Goal: Navigation & Orientation: Understand site structure

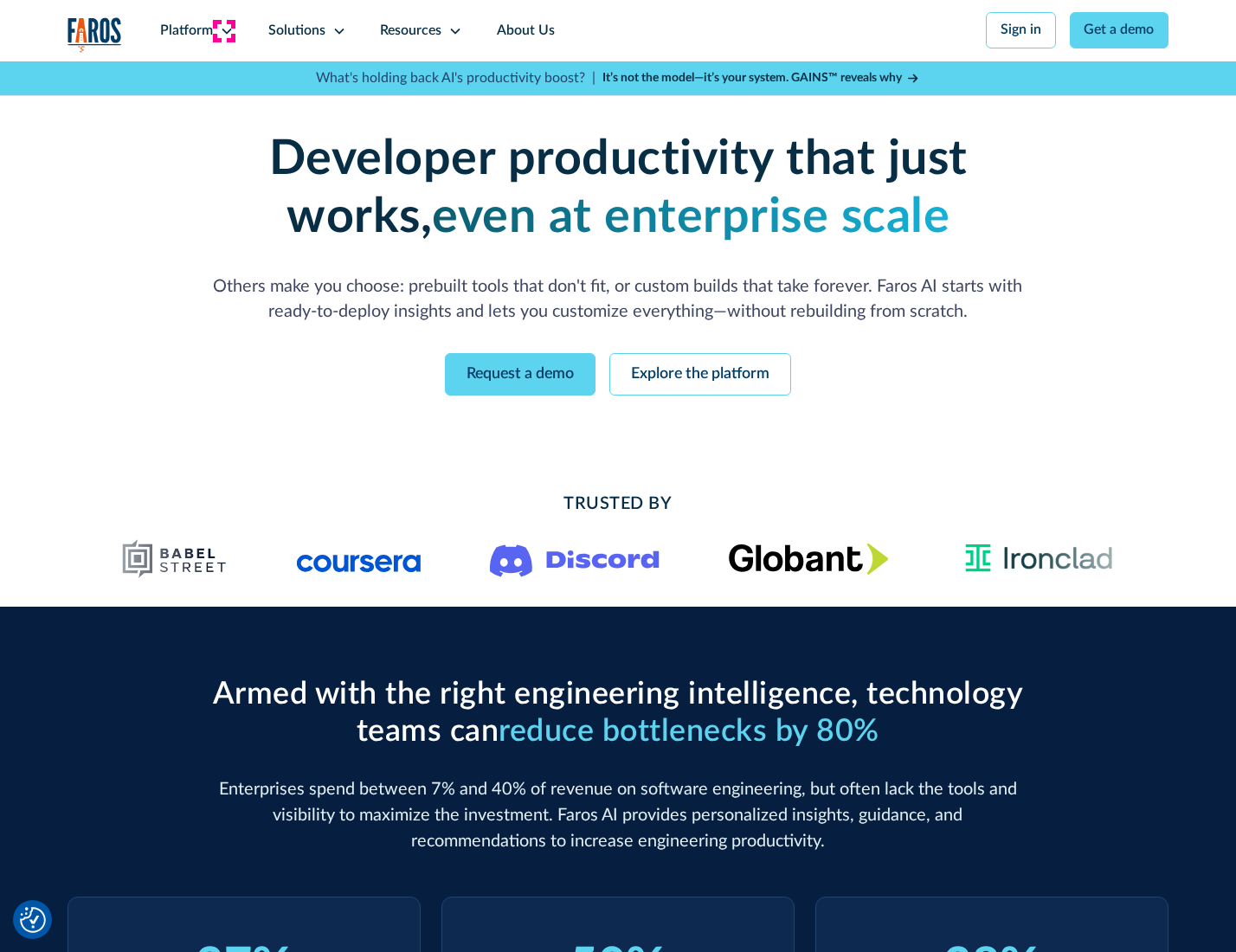
click at [224, 30] on icon at bounding box center [226, 30] width 14 height 14
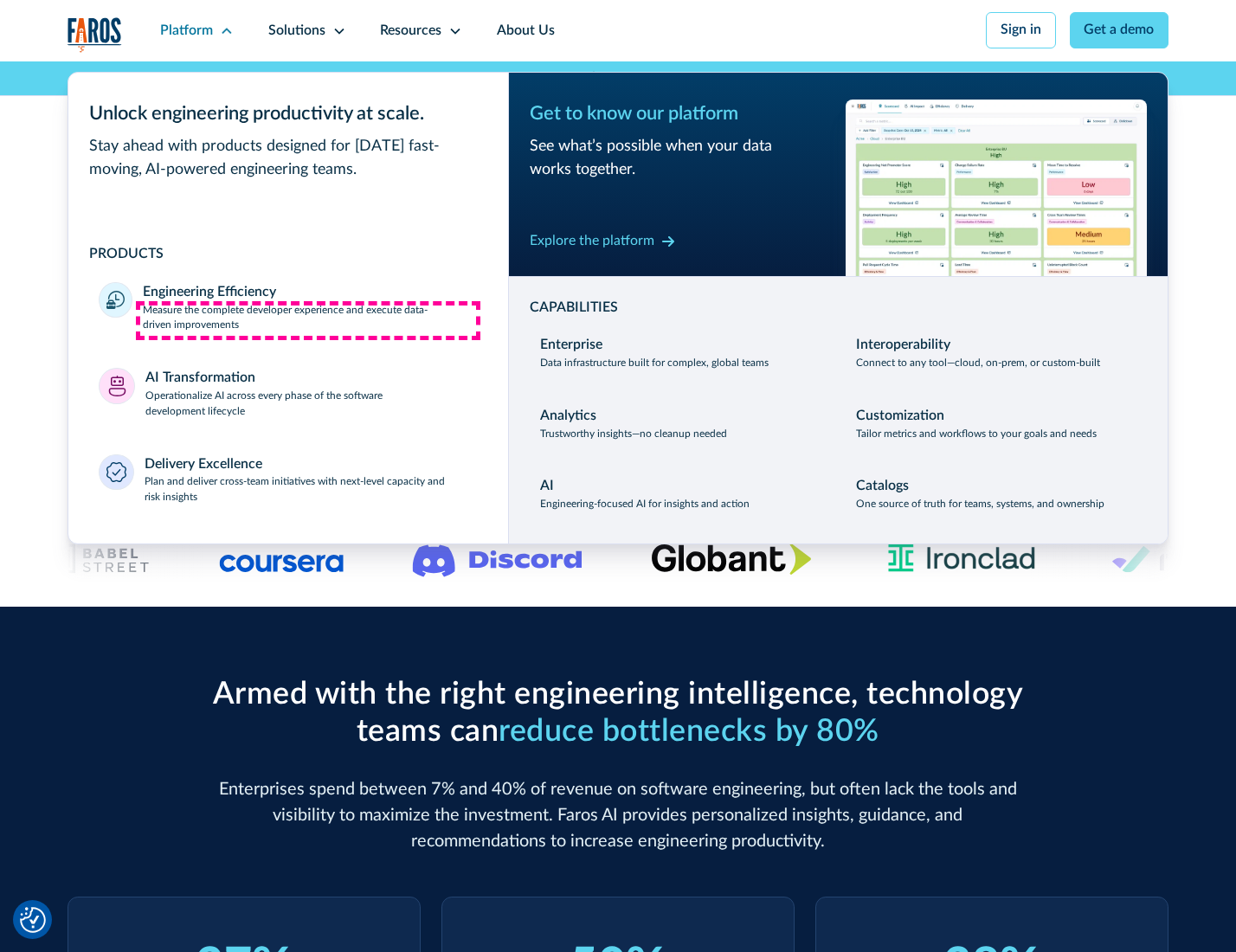
click at [309, 320] on p "Measure the complete developer experience and execute data-driven improvements" at bounding box center [309, 319] width 334 height 31
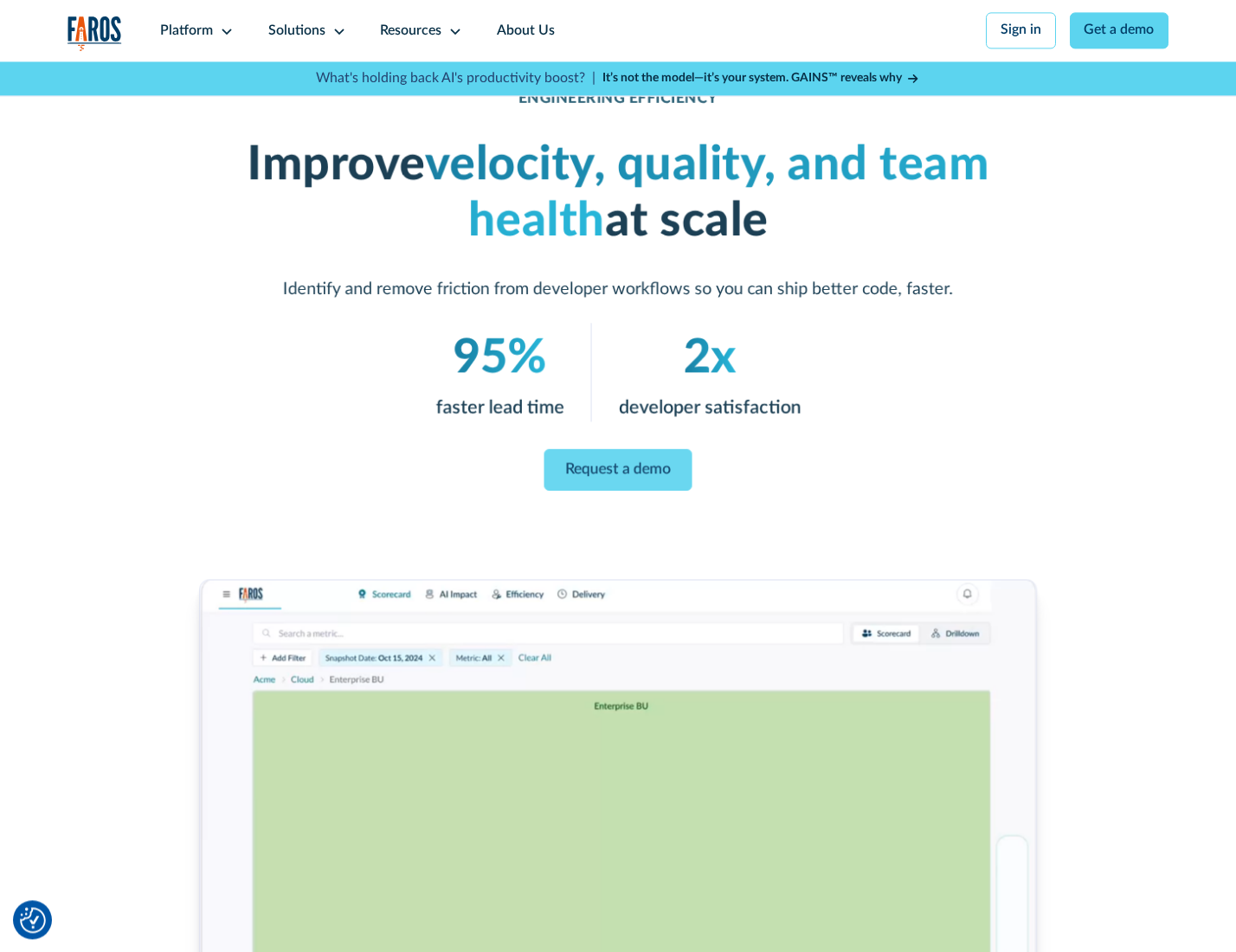
click at [617, 471] on link "Request a demo" at bounding box center [619, 470] width 148 height 41
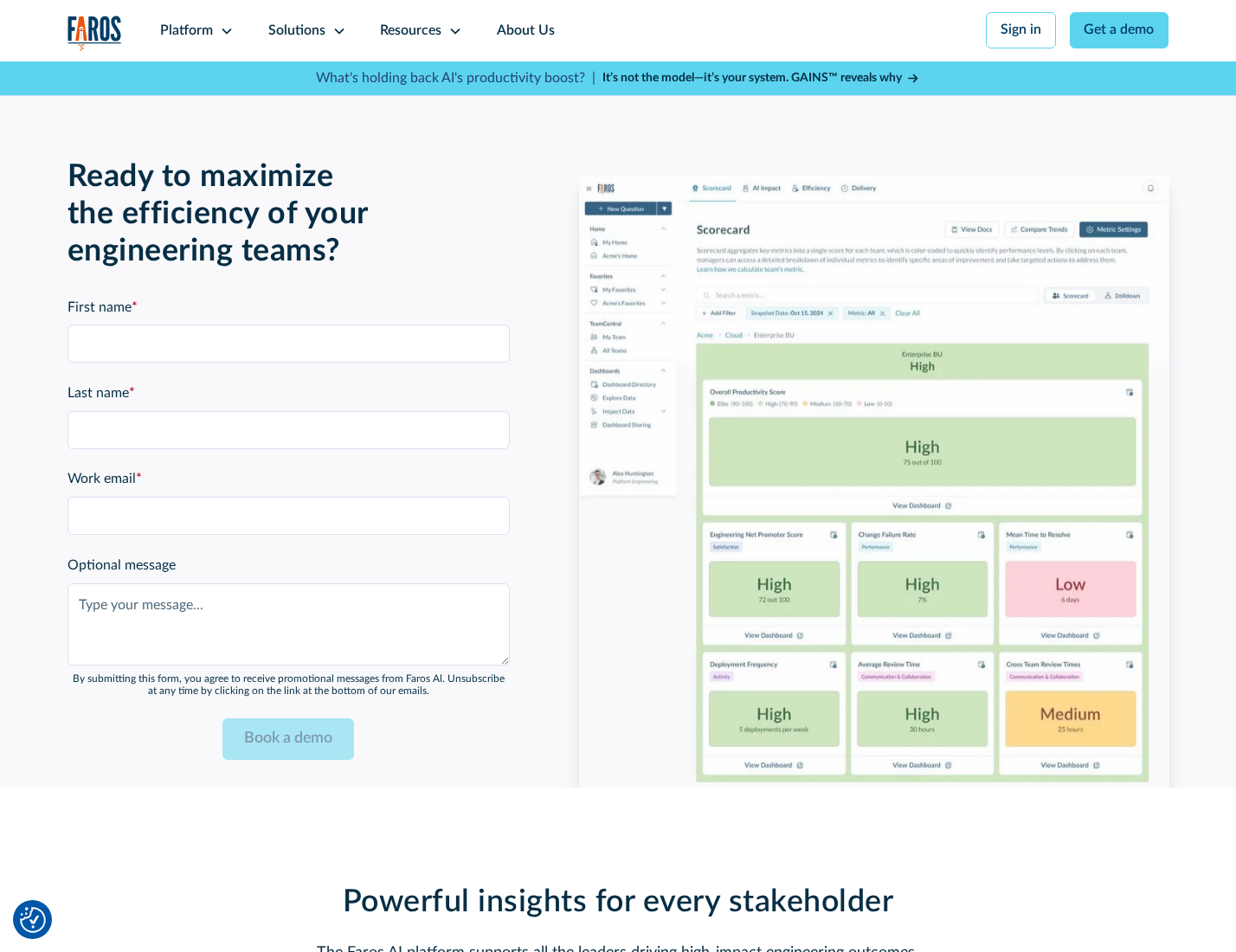
scroll to position [3768, 0]
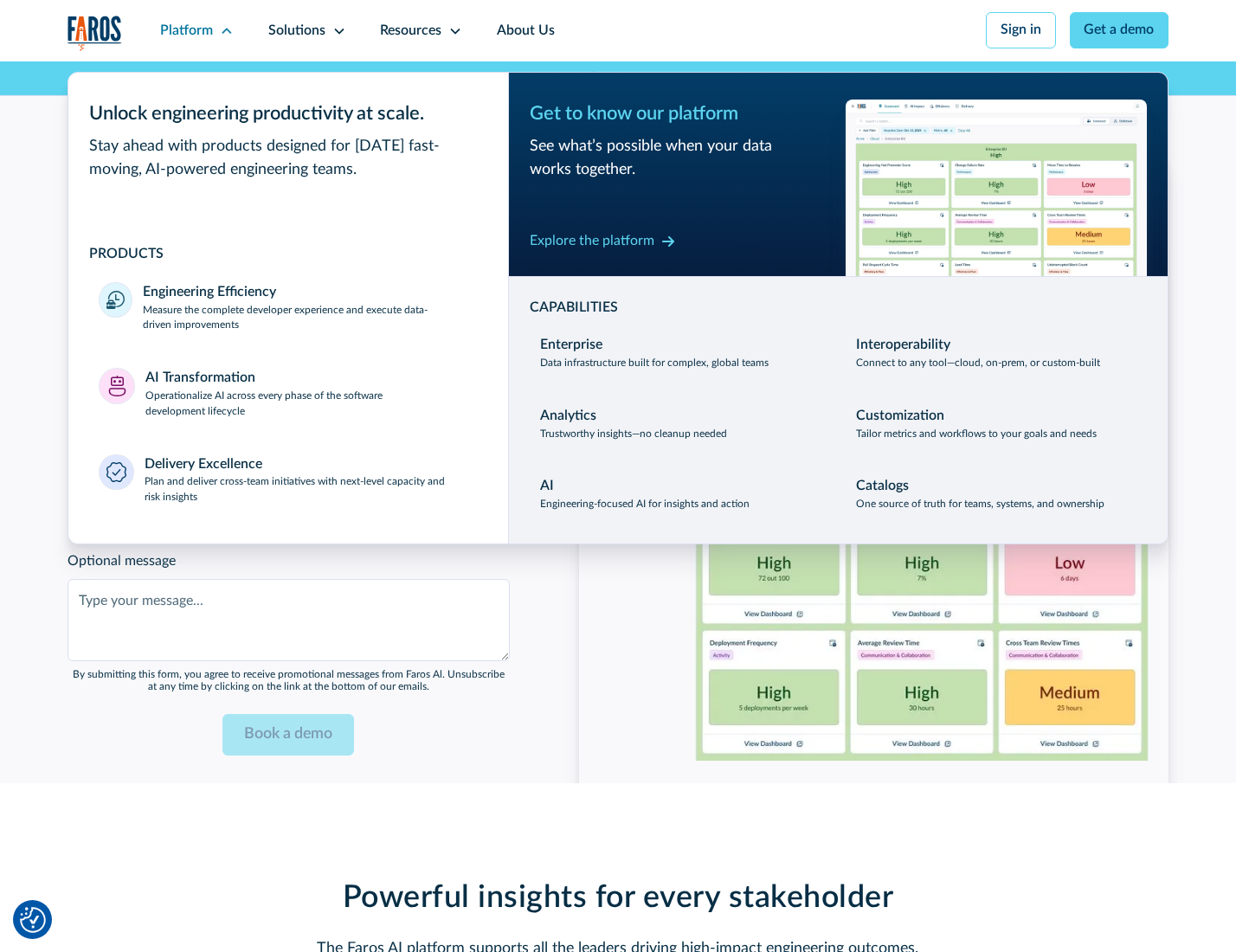
click at [309, 396] on p "Operationalize AI across every phase of the software development lifecycle" at bounding box center [311, 405] width 332 height 31
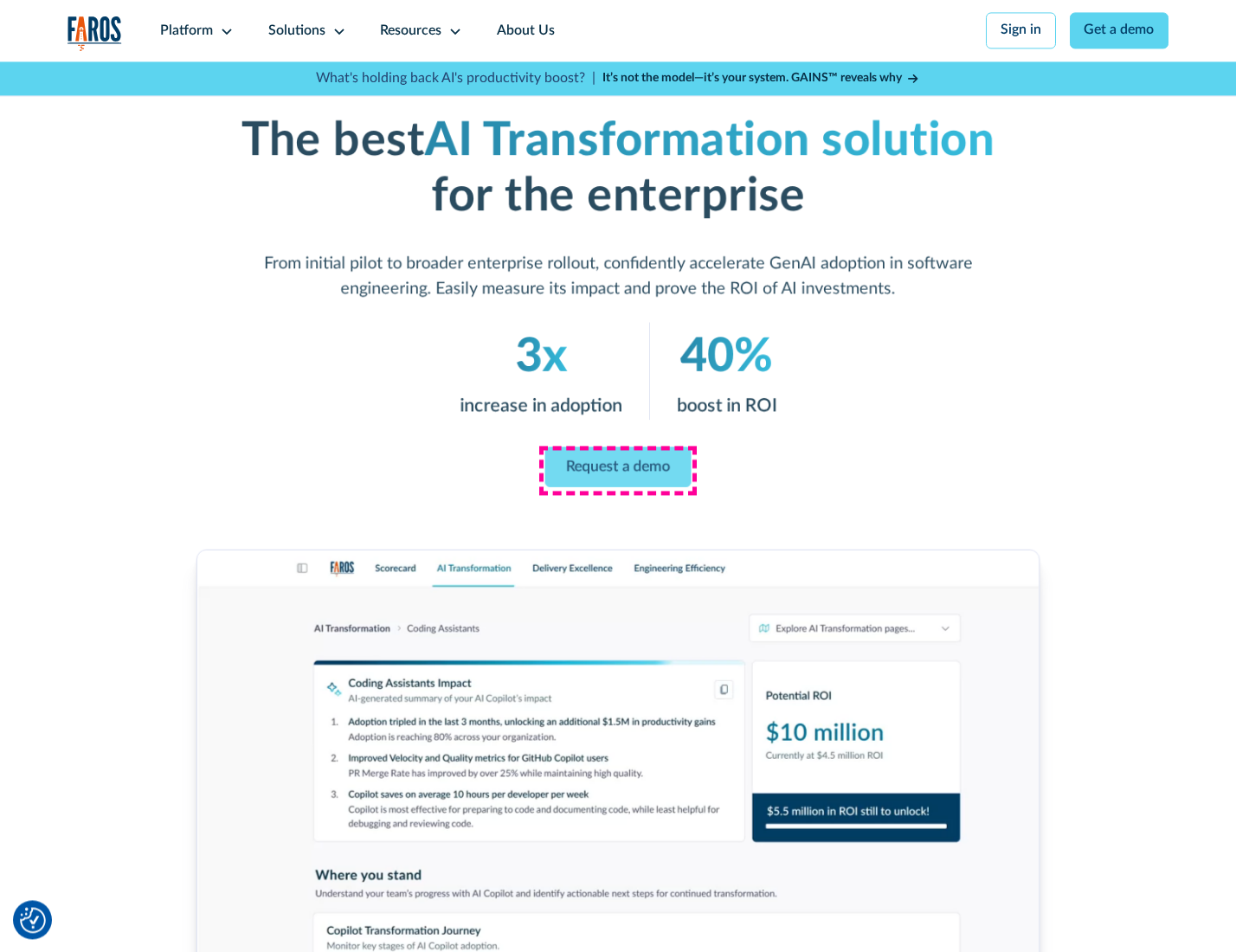
click at [617, 470] on link "Request a demo" at bounding box center [619, 467] width 146 height 40
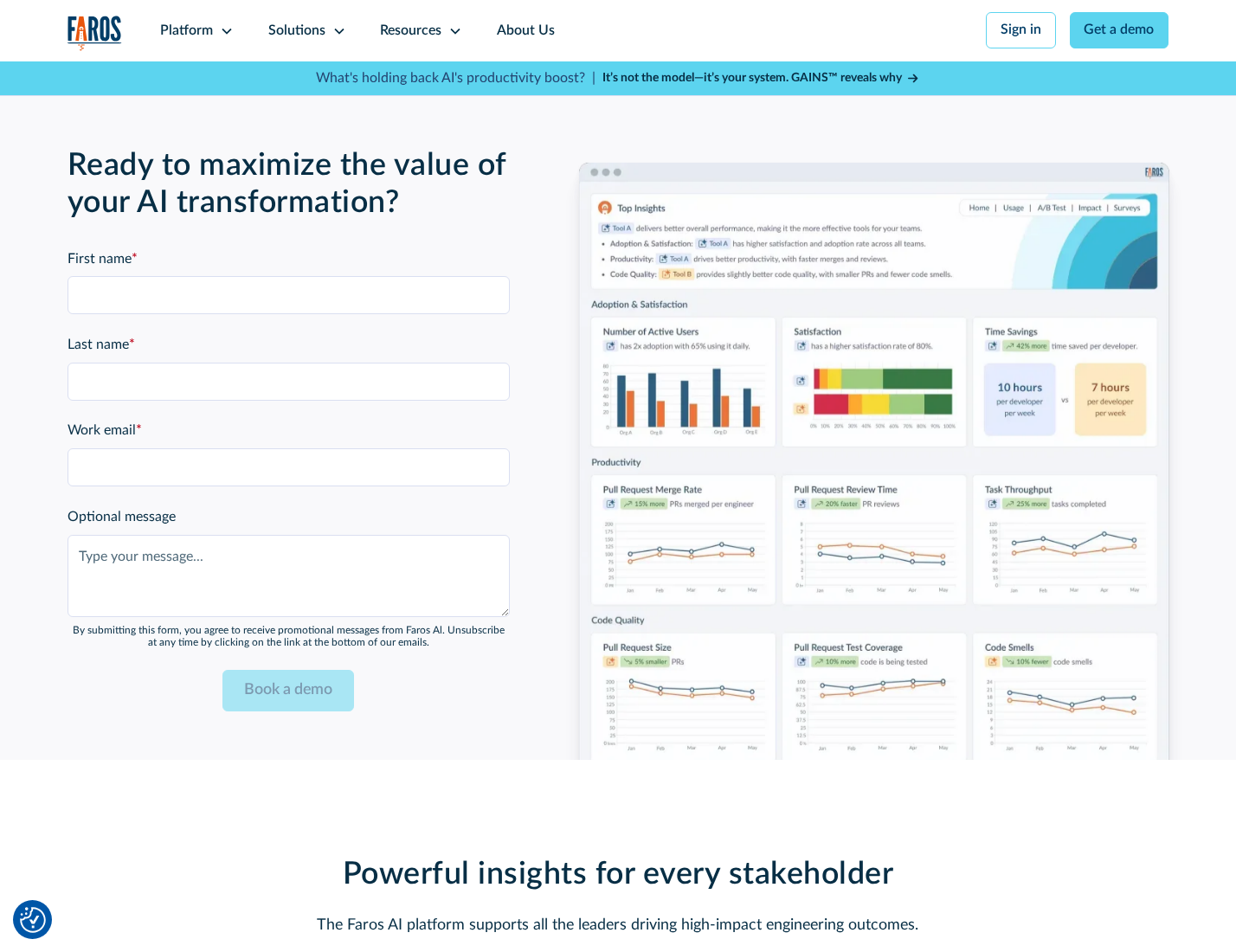
scroll to position [4185, 0]
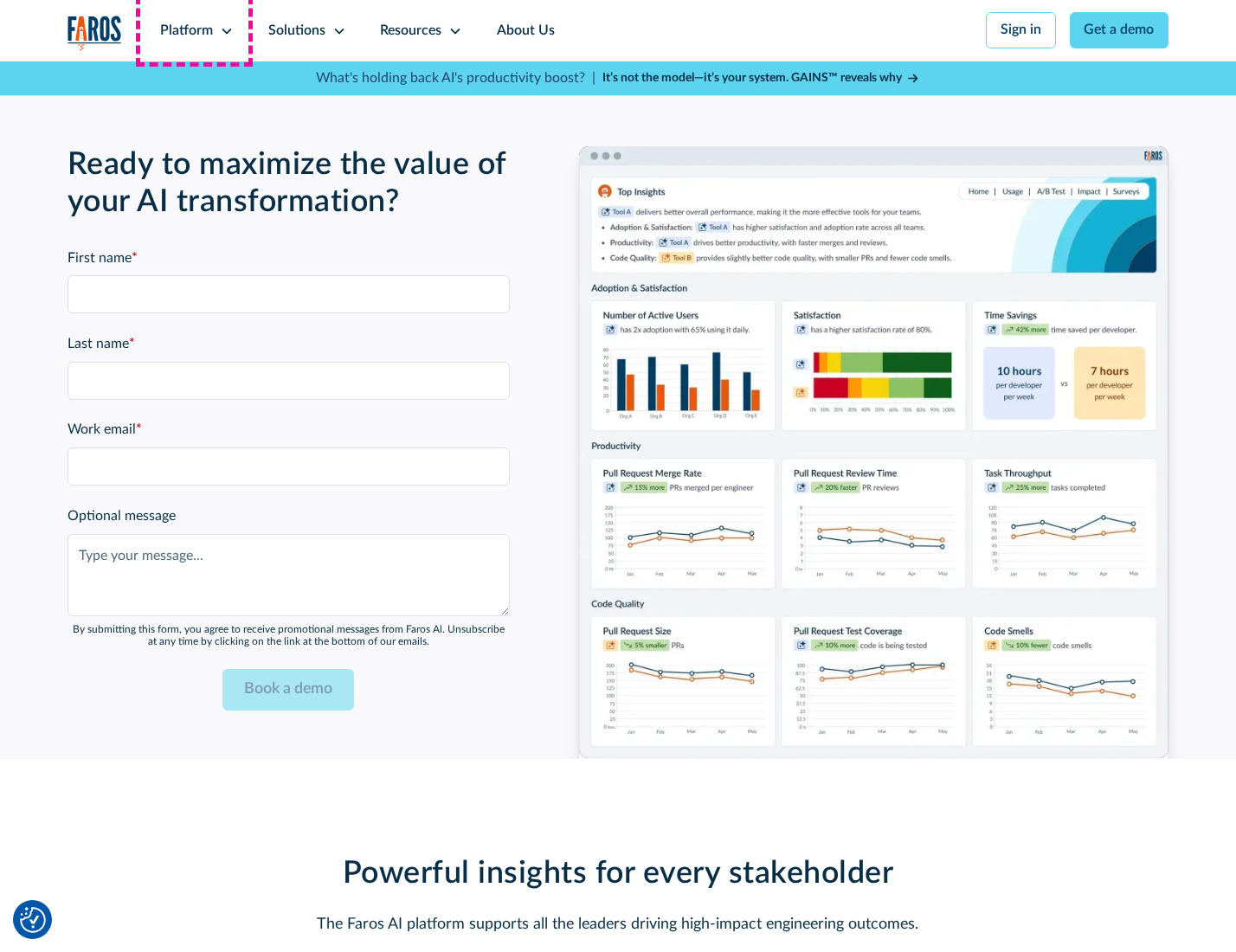
click at [194, 30] on div "Platform" at bounding box center [187, 31] width 53 height 21
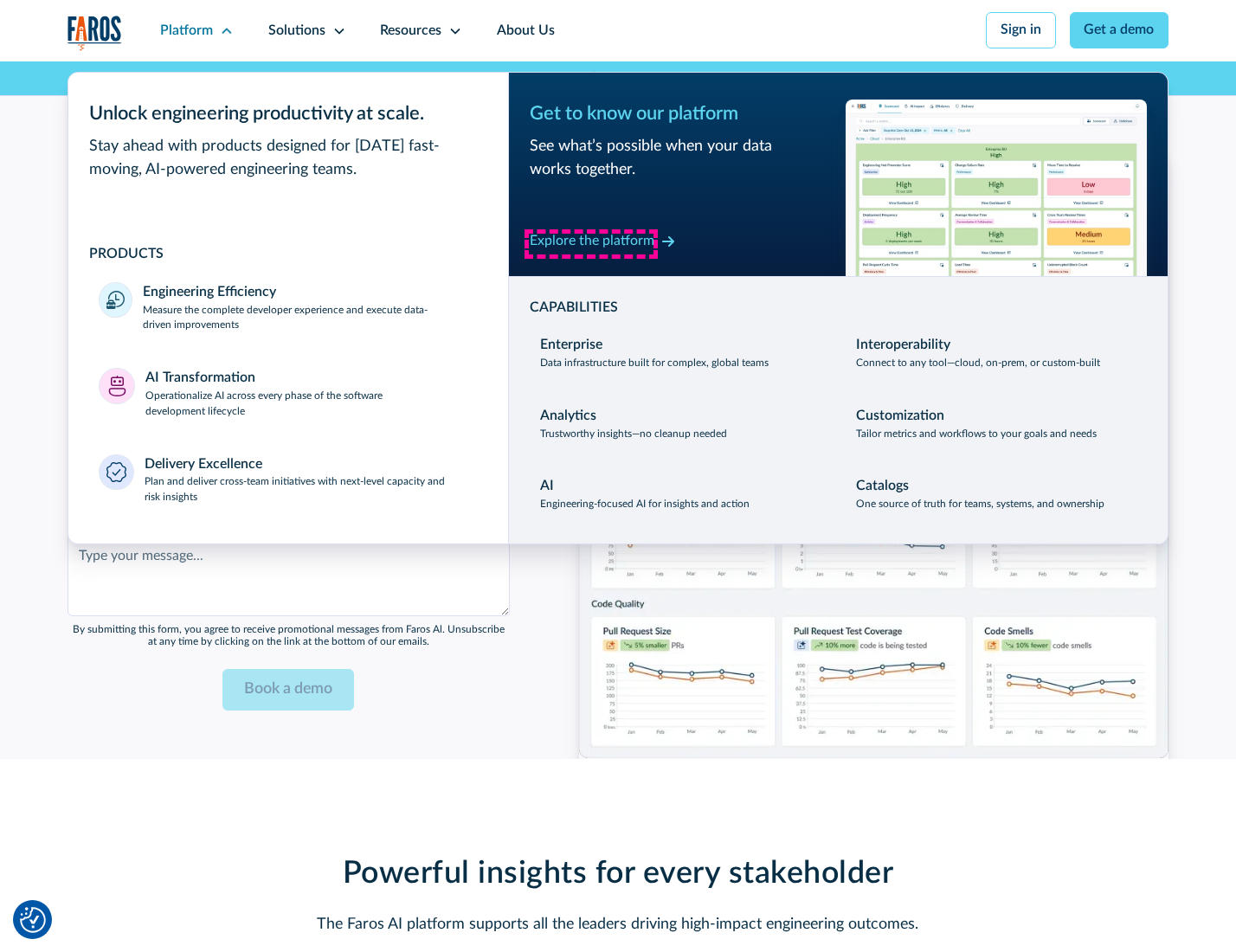
click at [591, 243] on div "Explore the platform" at bounding box center [592, 241] width 125 height 21
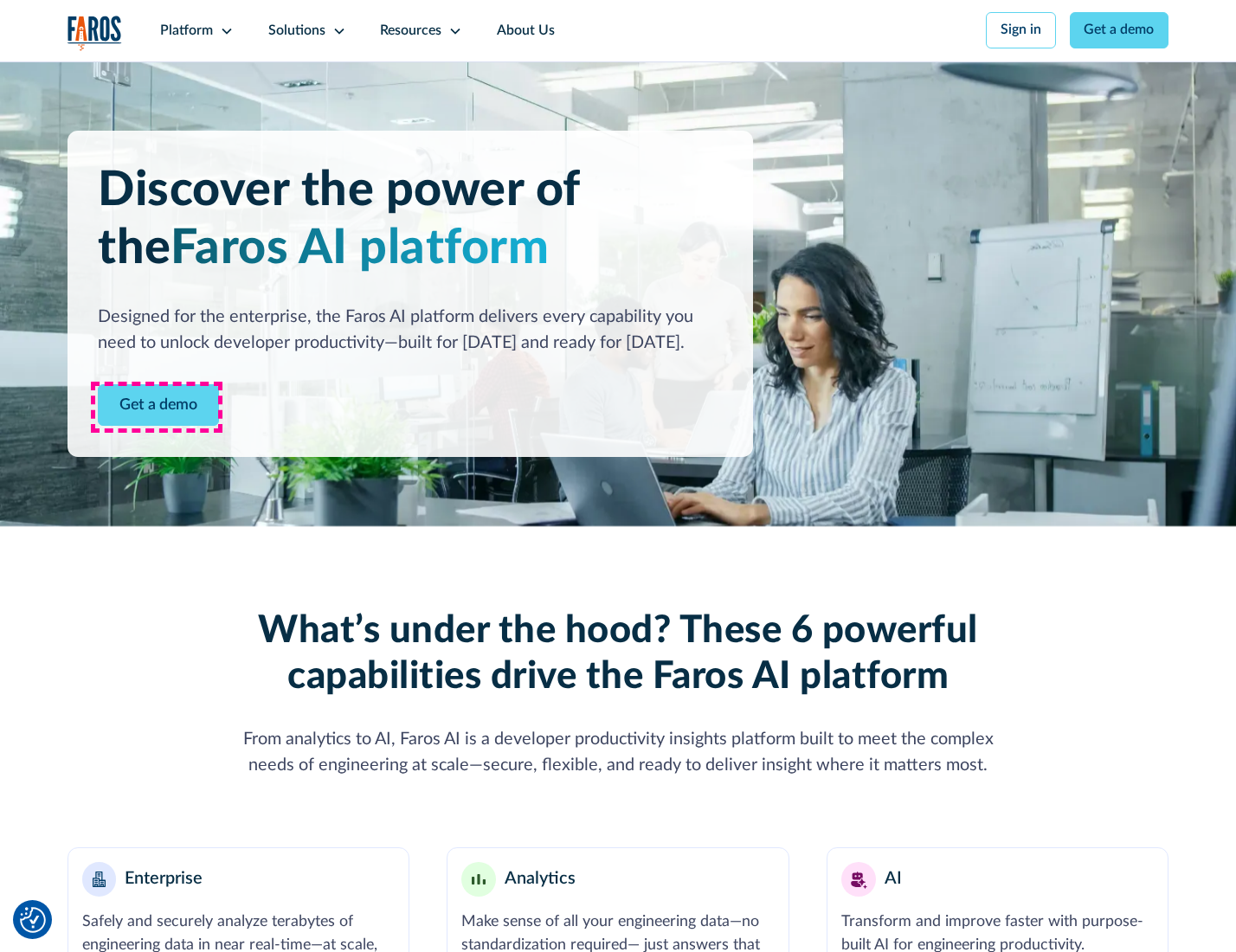
click at [157, 406] on link "Get a demo" at bounding box center [158, 406] width 121 height 42
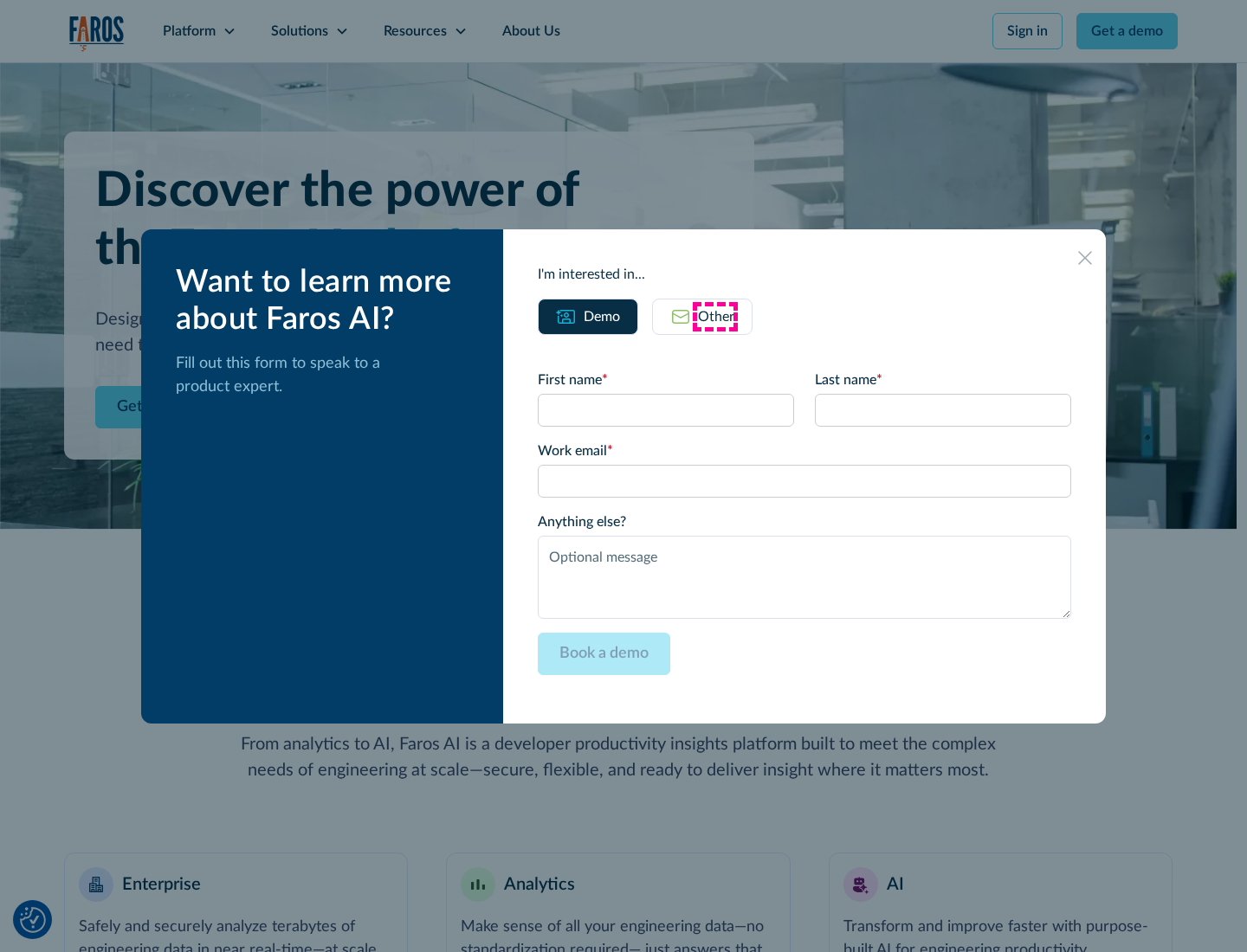
click at [715, 316] on div "Other" at bounding box center [716, 317] width 37 height 21
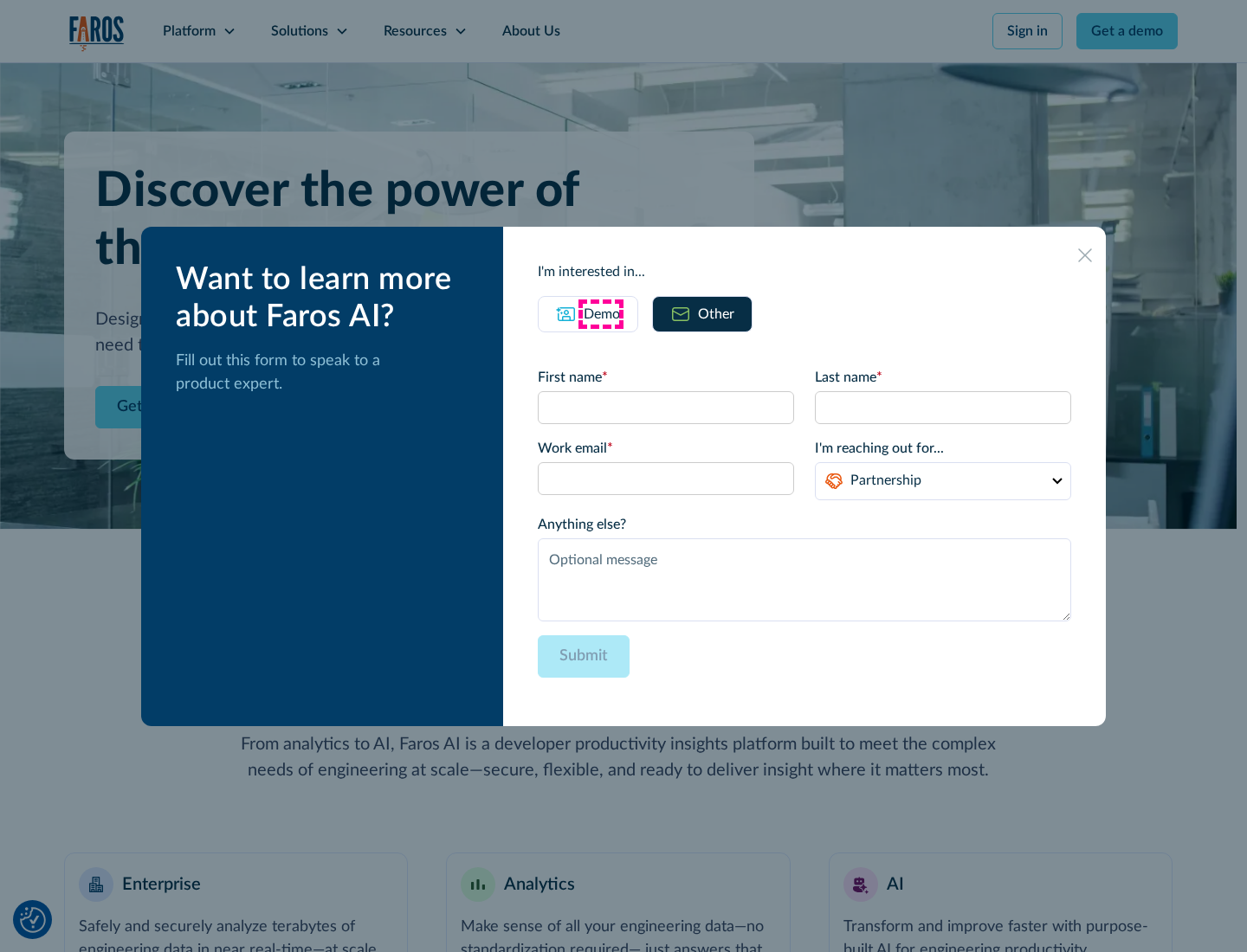
click at [600, 313] on div "Demo" at bounding box center [602, 314] width 37 height 21
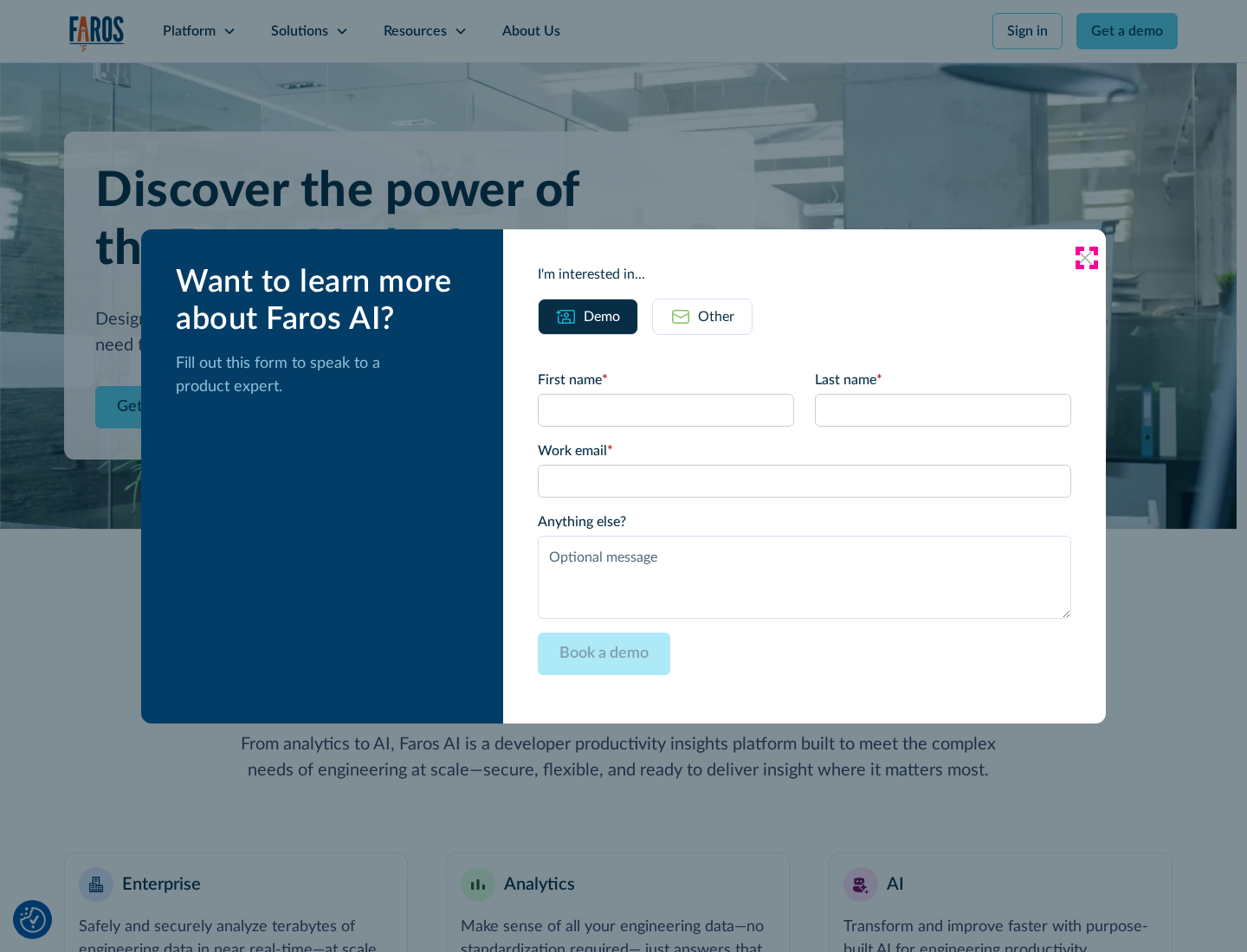
click at [1086, 257] on icon at bounding box center [1084, 257] width 14 height 14
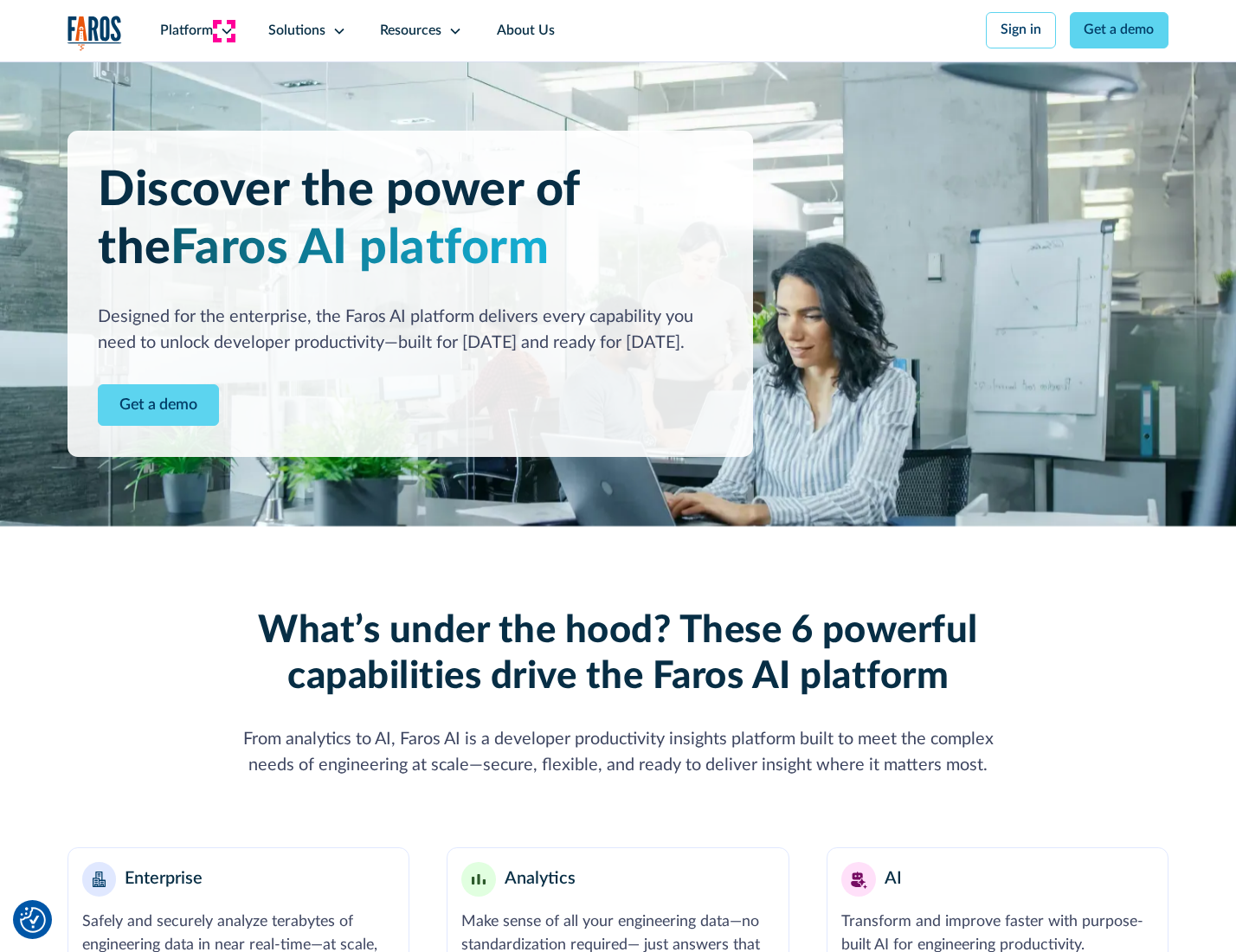
click at [224, 30] on icon at bounding box center [226, 30] width 14 height 14
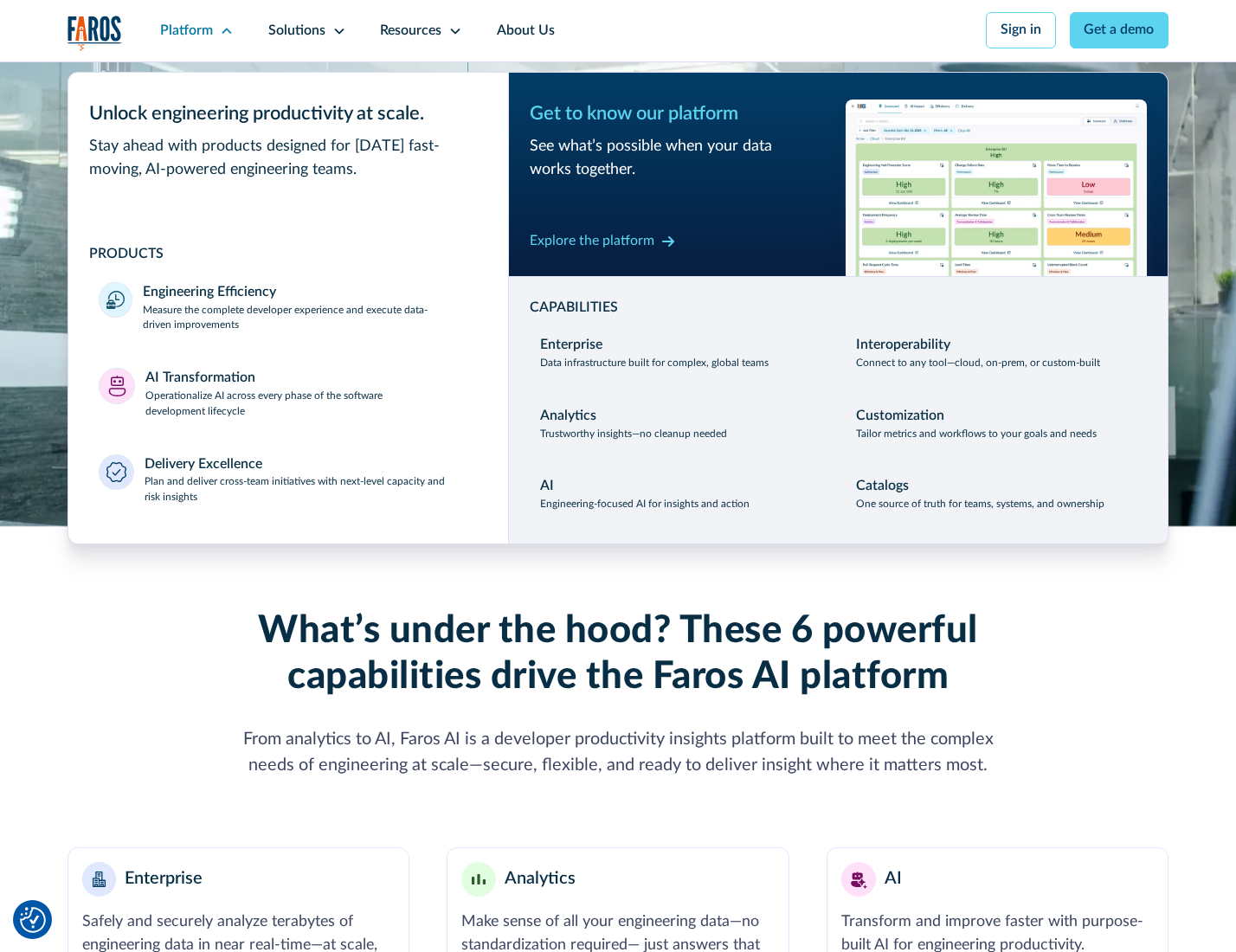
click at [309, 493] on p "Plan and deliver cross-team initiatives with next-level capacity and risk insig…" at bounding box center [311, 490] width 333 height 31
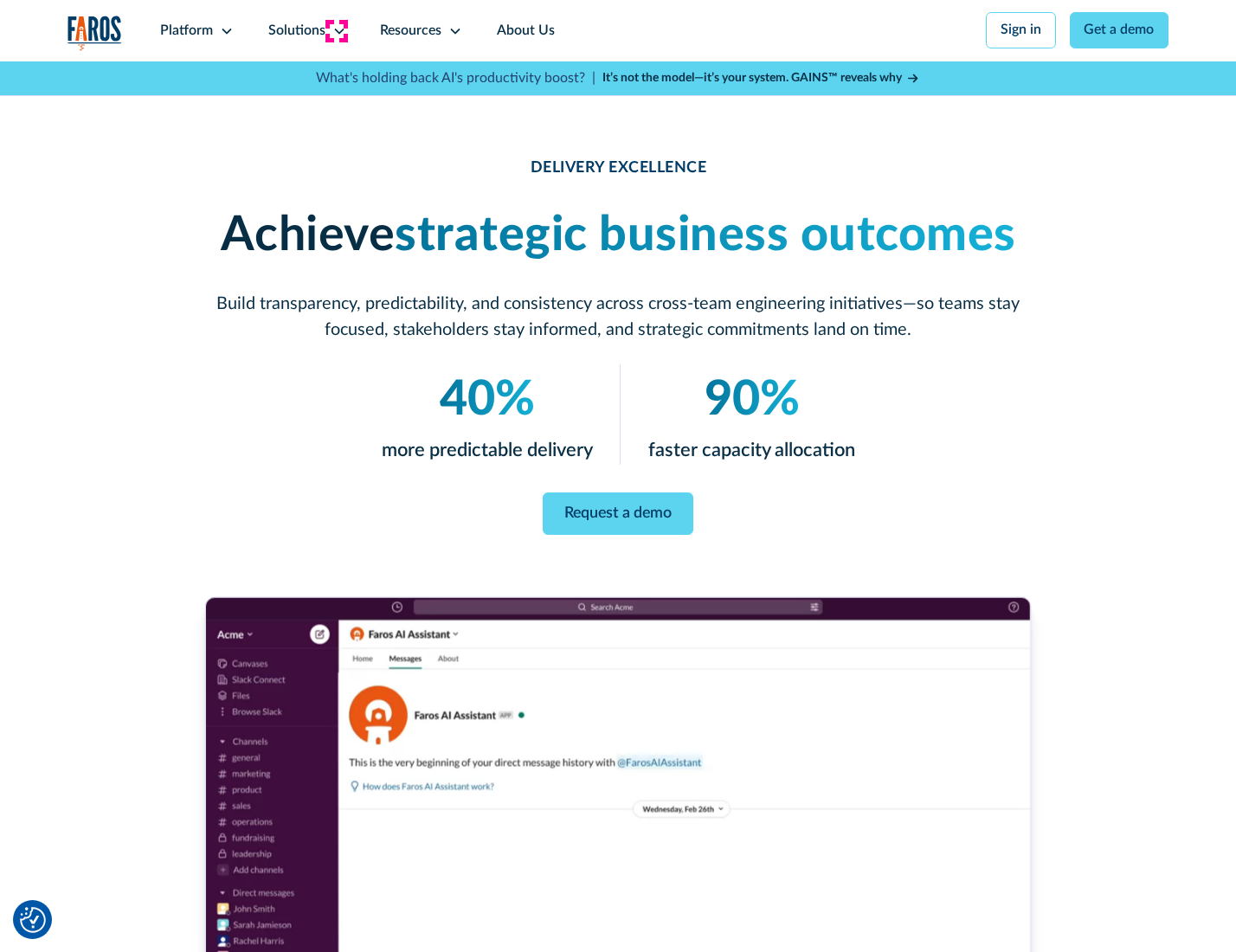
click at [336, 30] on icon at bounding box center [339, 30] width 14 height 14
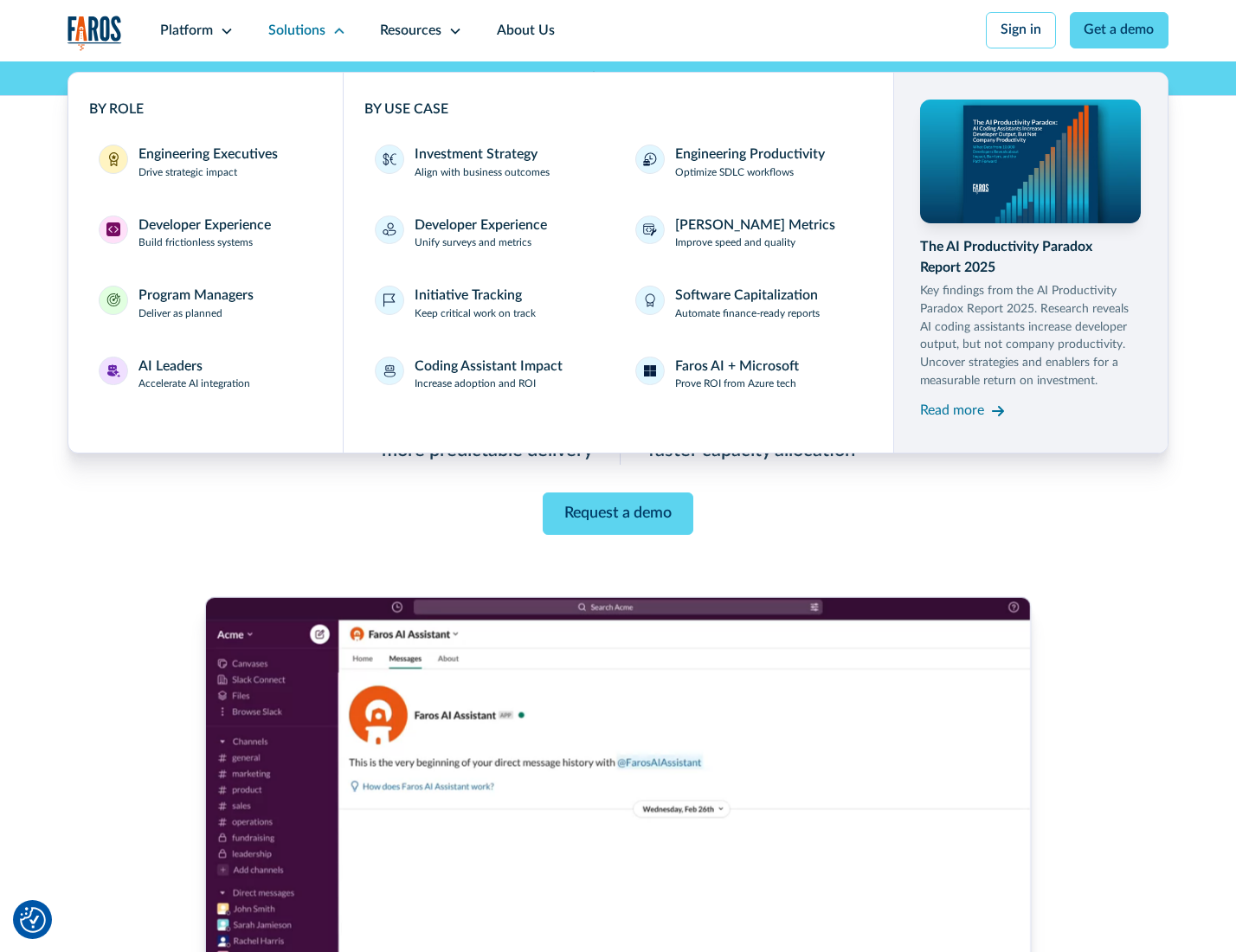
click at [202, 164] on div "Engineering Executives" at bounding box center [208, 155] width 139 height 21
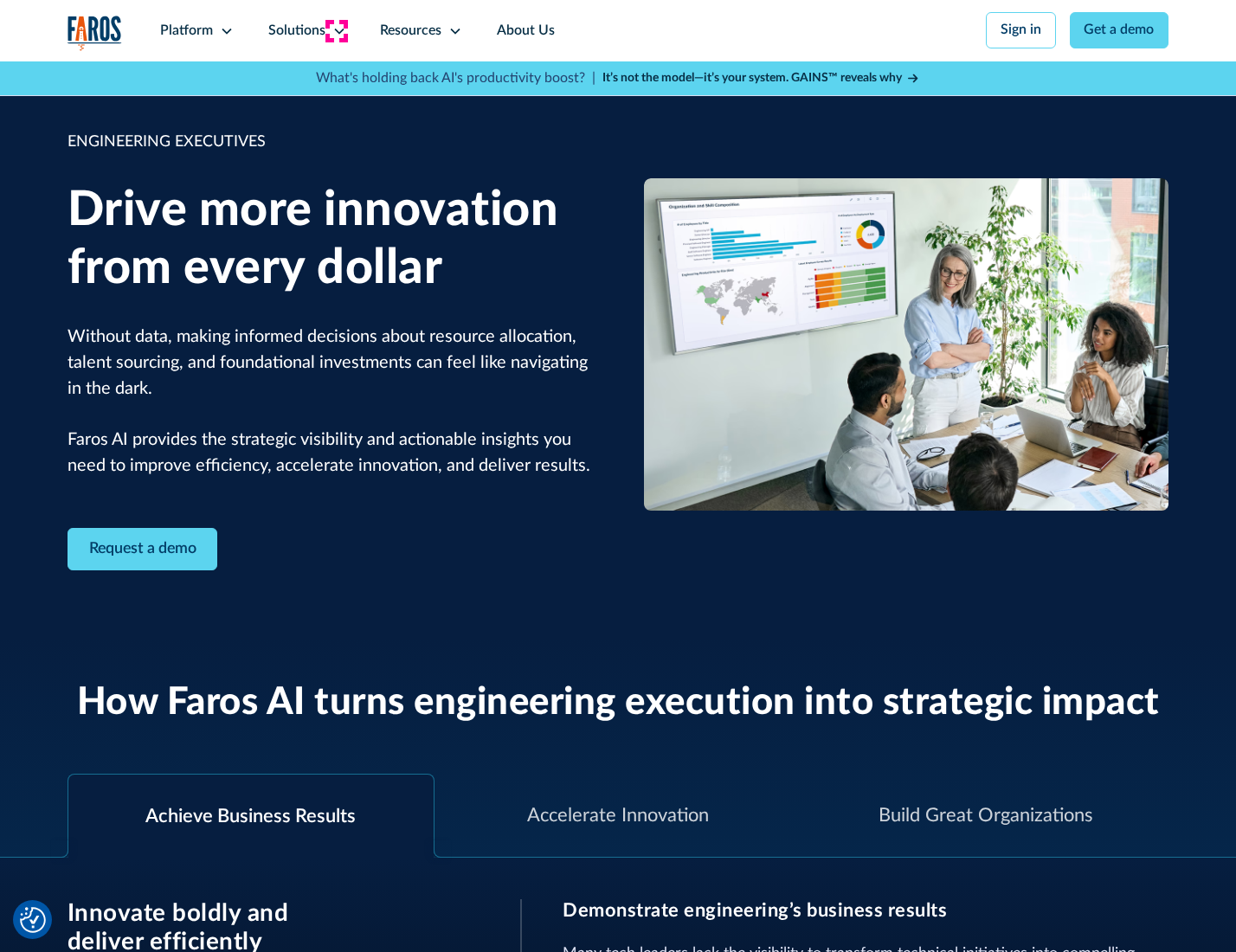
click at [336, 30] on icon at bounding box center [339, 30] width 14 height 14
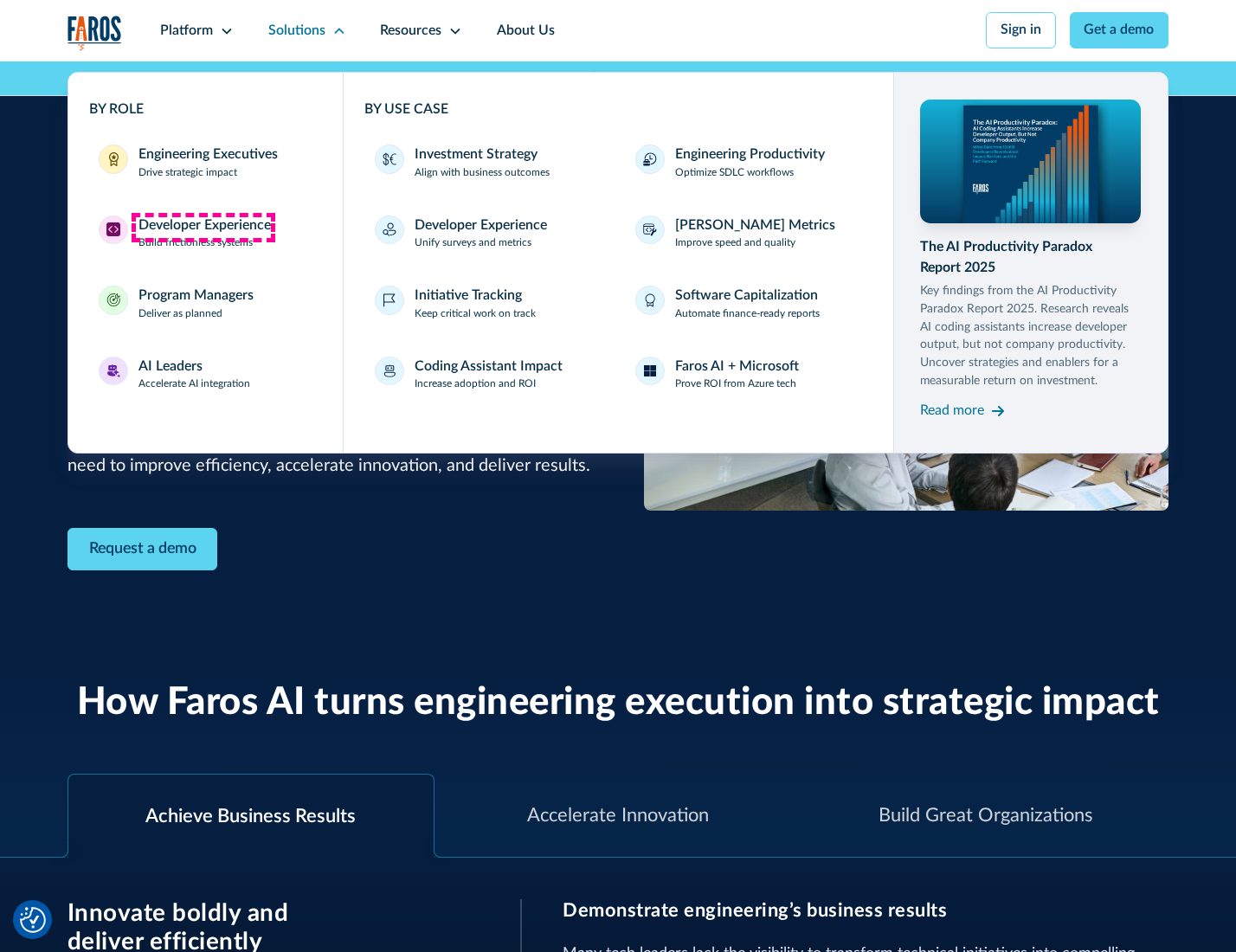
click at [202, 227] on div "Developer Experience" at bounding box center [204, 225] width 133 height 21
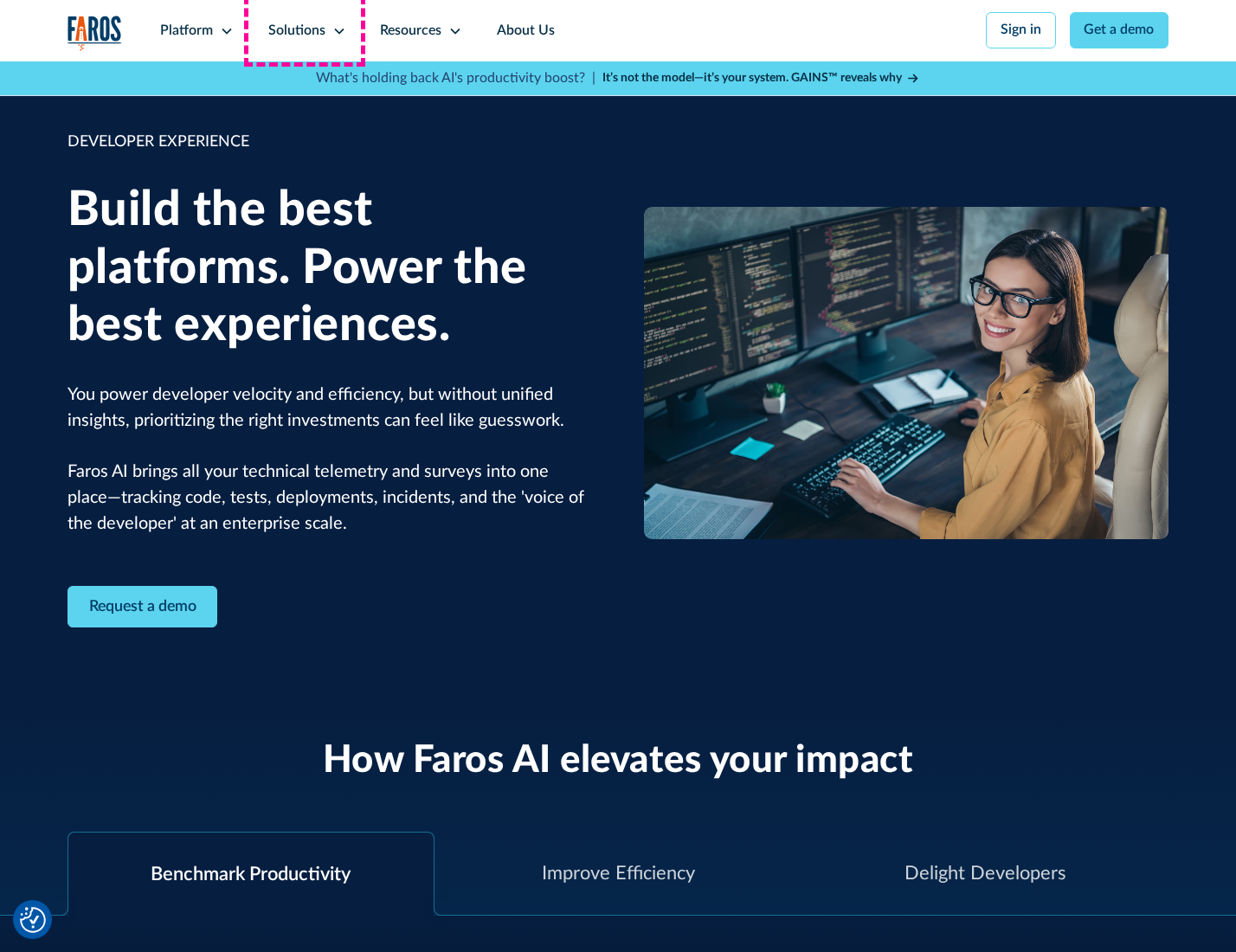
click at [305, 30] on div "Solutions" at bounding box center [297, 31] width 57 height 21
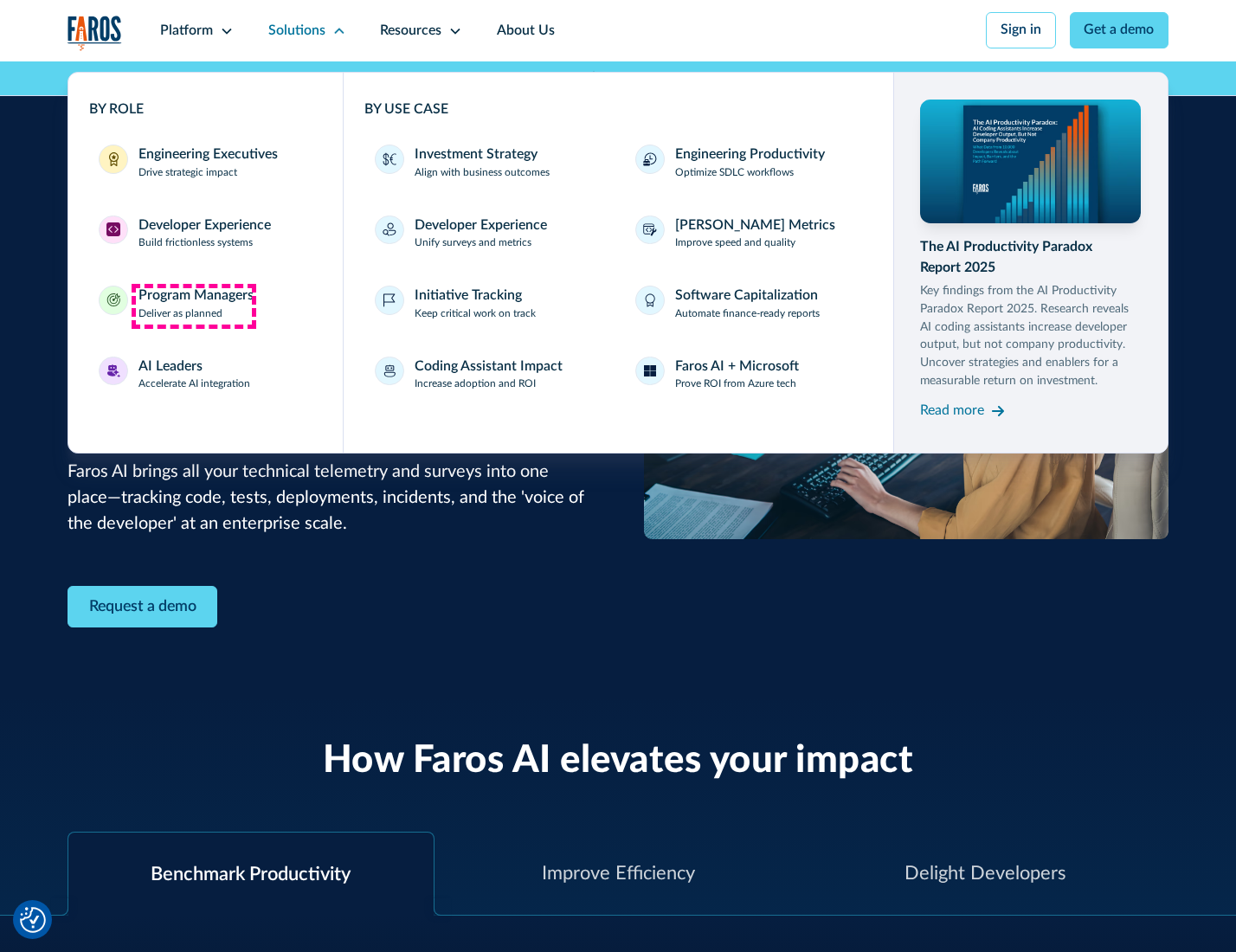
click at [193, 306] on div "Program Managers" at bounding box center [196, 296] width 115 height 21
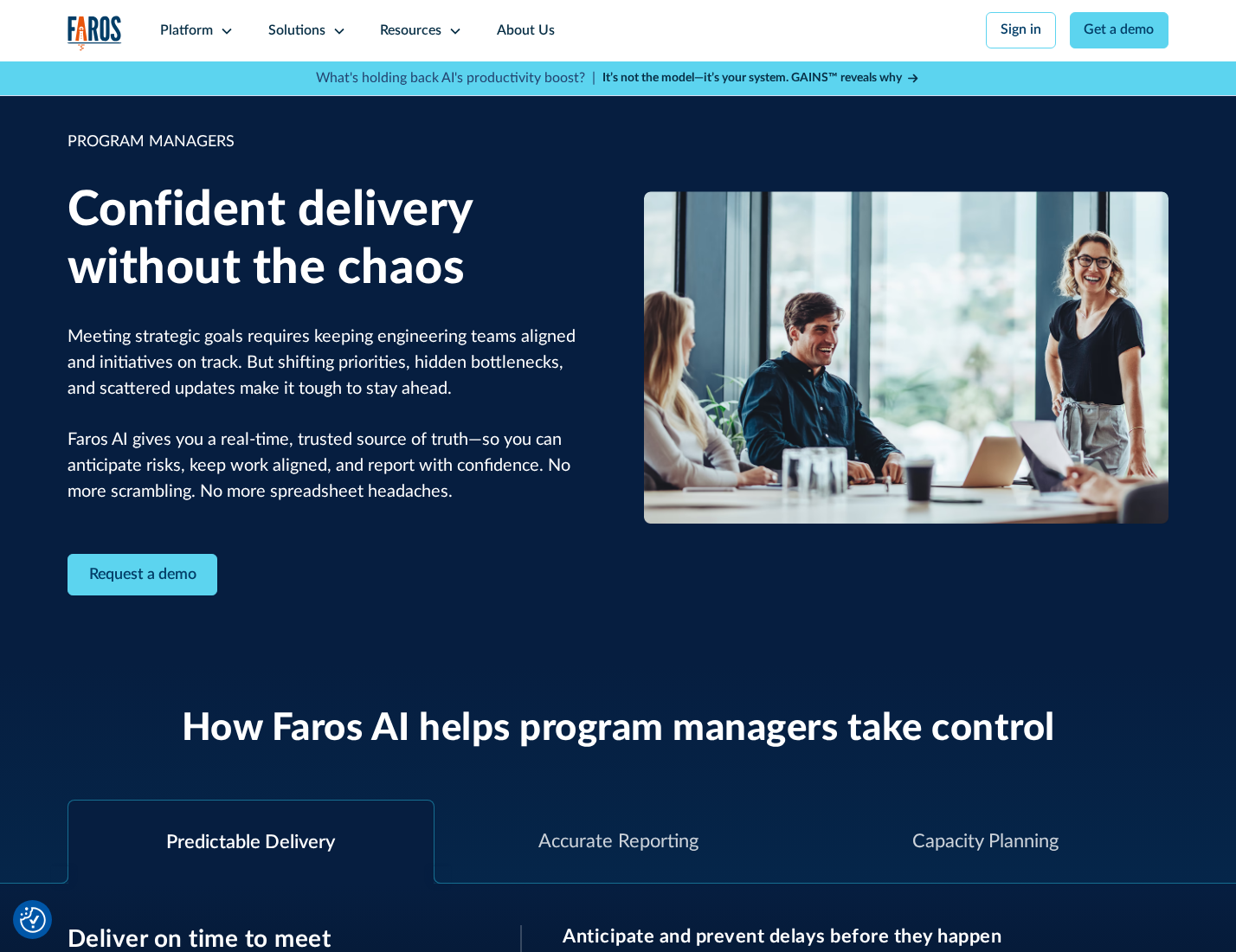
click at [336, 31] on icon at bounding box center [339, 30] width 14 height 14
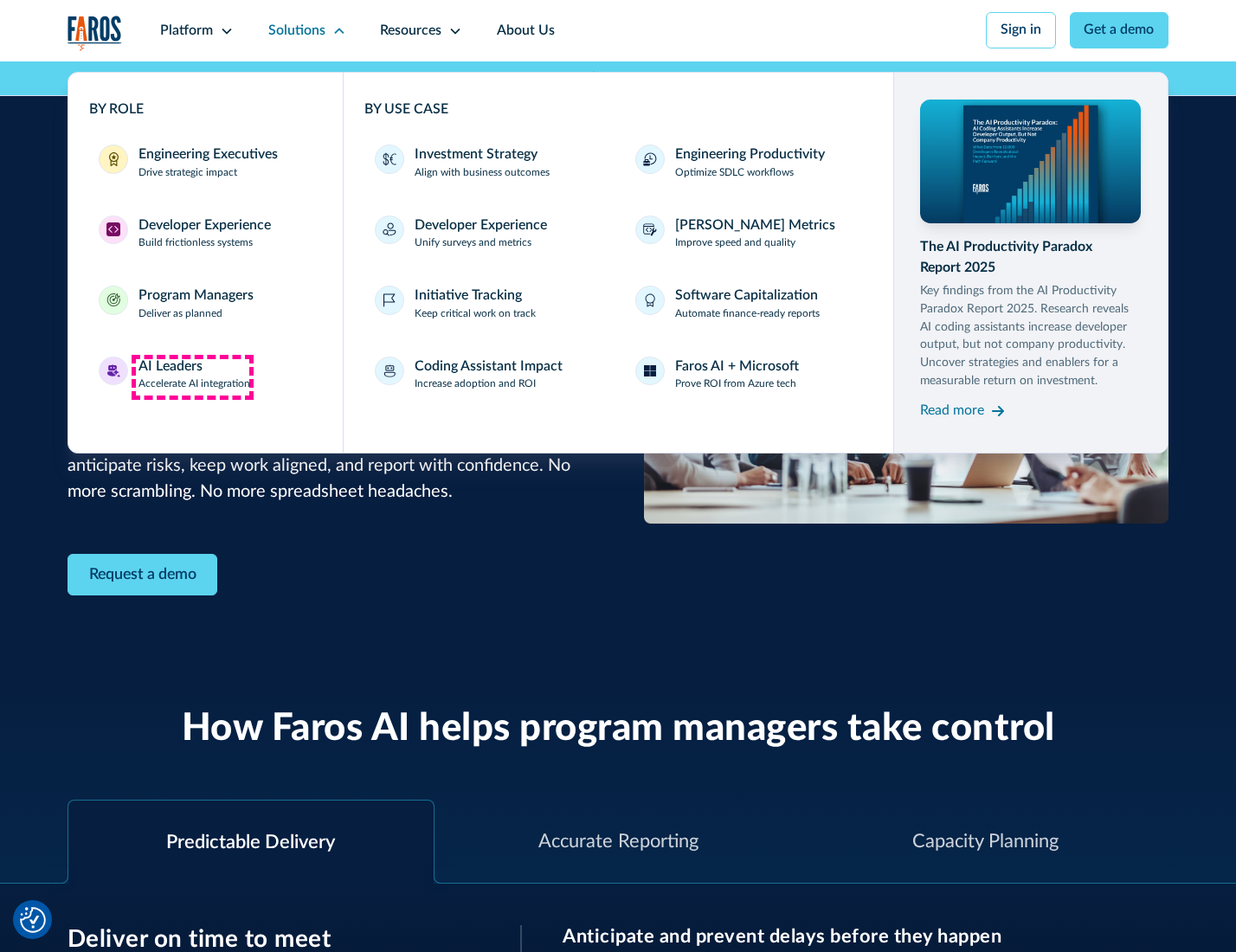
click at [192, 376] on div "AI Leaders" at bounding box center [170, 367] width 64 height 21
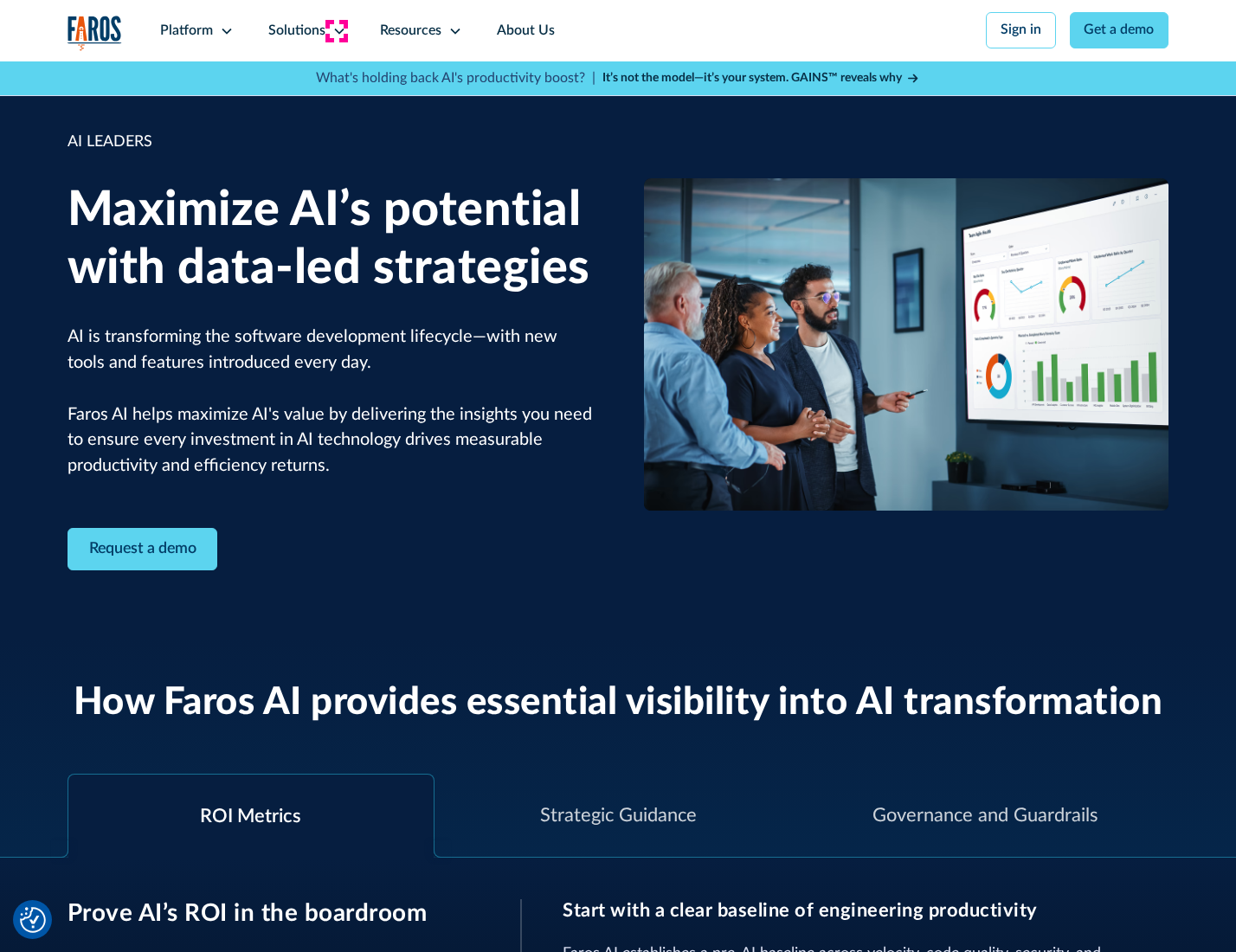
click at [336, 30] on icon at bounding box center [339, 30] width 14 height 14
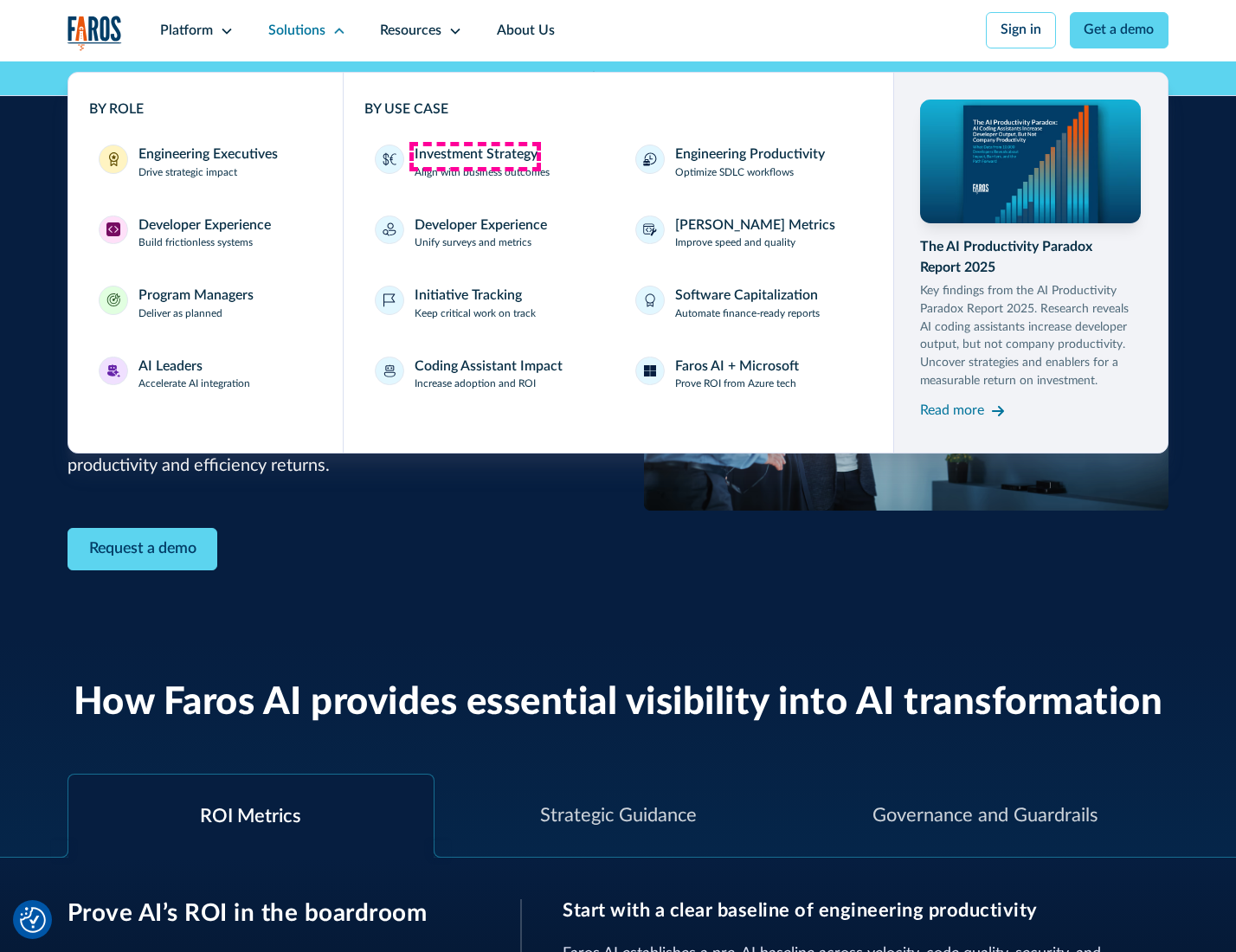
click at [474, 156] on div "Investment Strategy" at bounding box center [476, 155] width 123 height 21
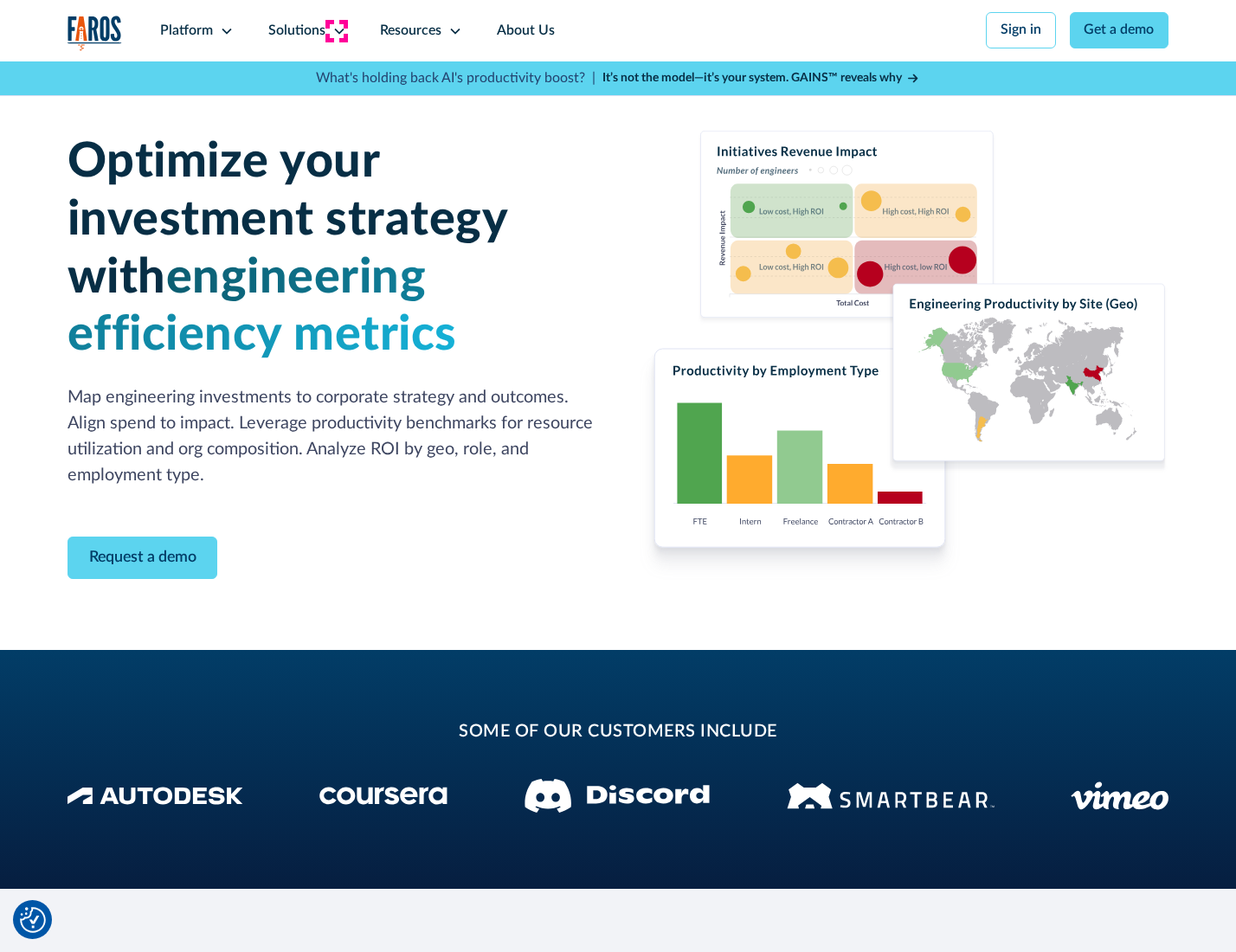
click at [336, 30] on icon at bounding box center [339, 30] width 14 height 14
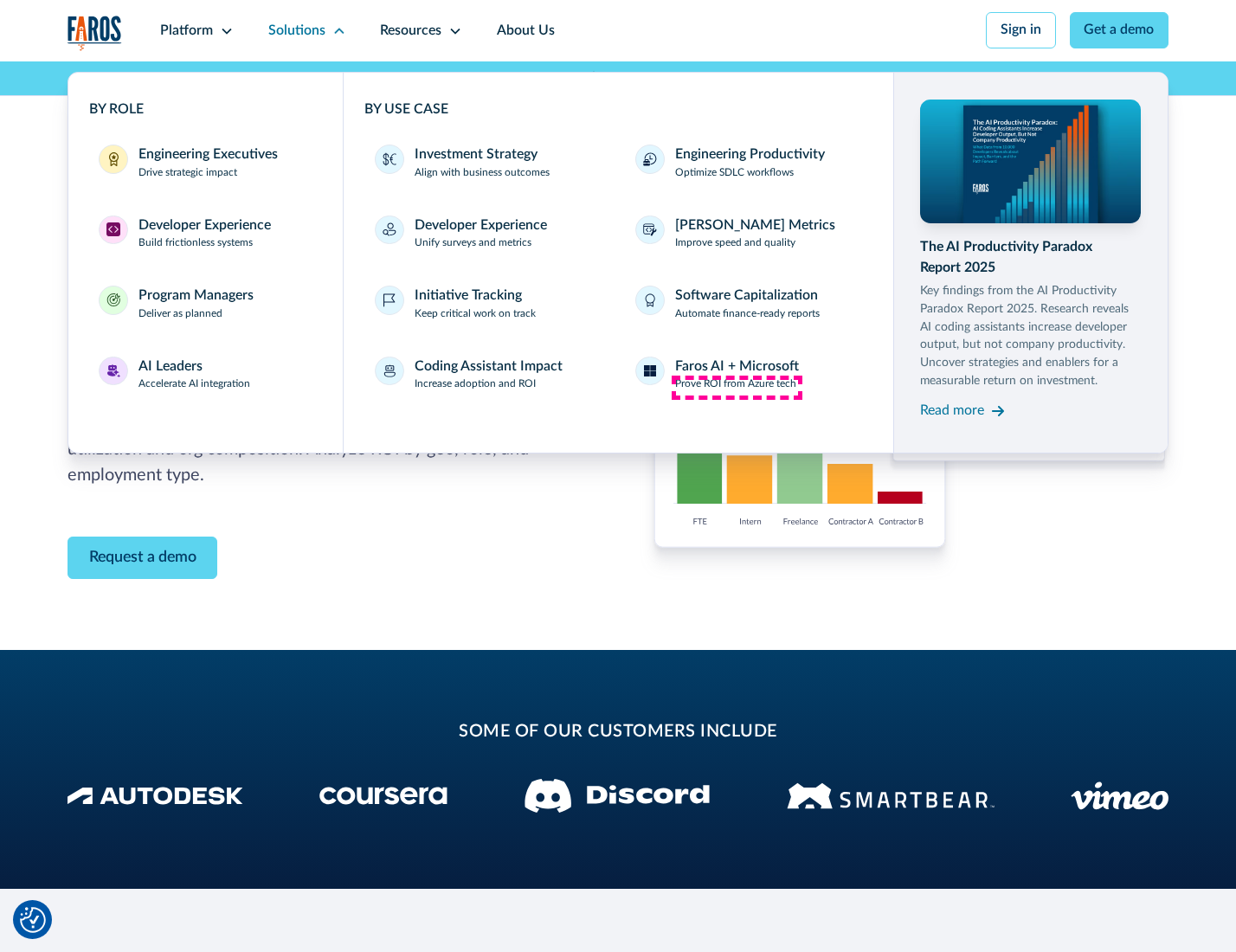
click at [737, 387] on p "Prove ROI from Azure tech" at bounding box center [736, 384] width 121 height 16
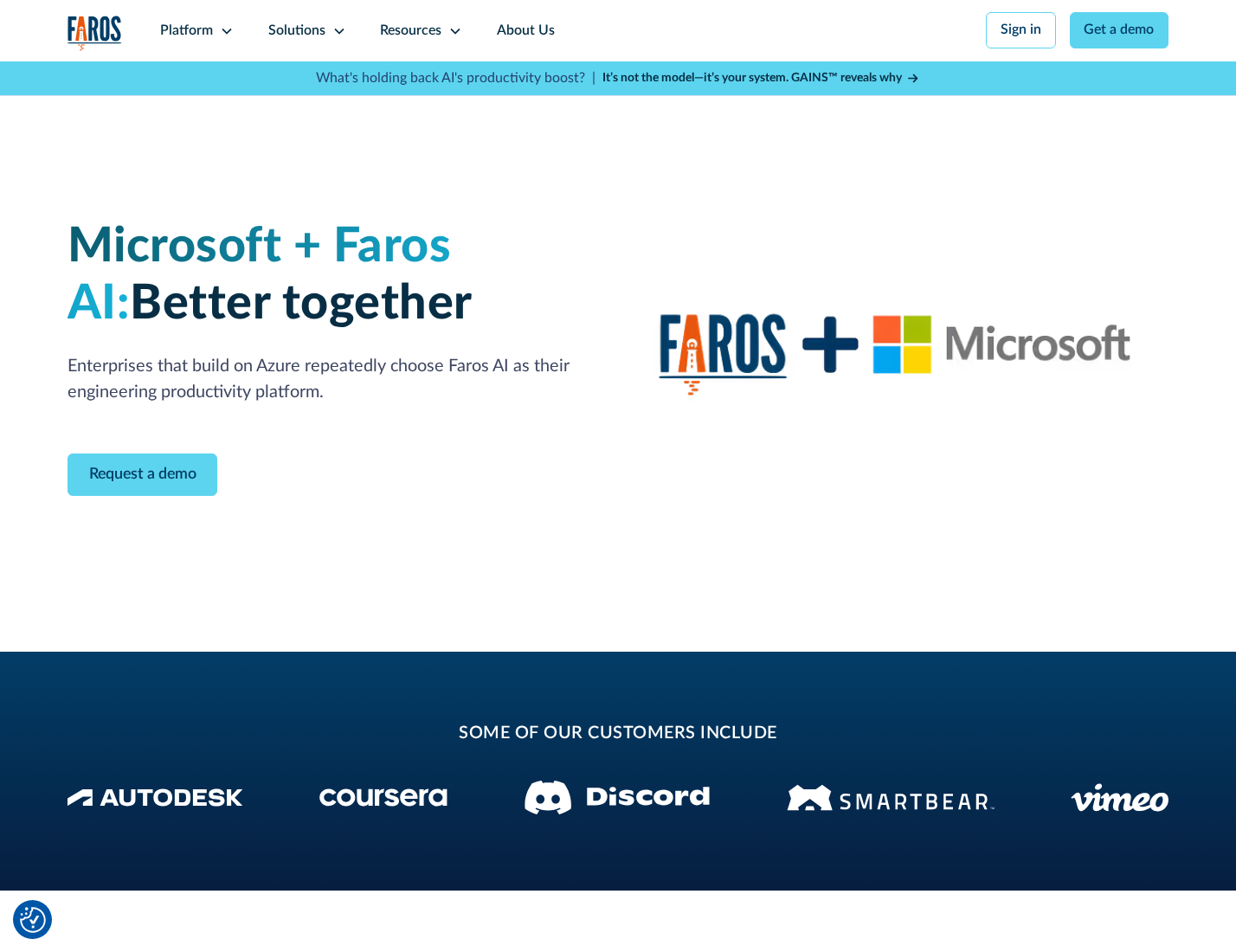
click at [336, 30] on icon at bounding box center [339, 30] width 14 height 14
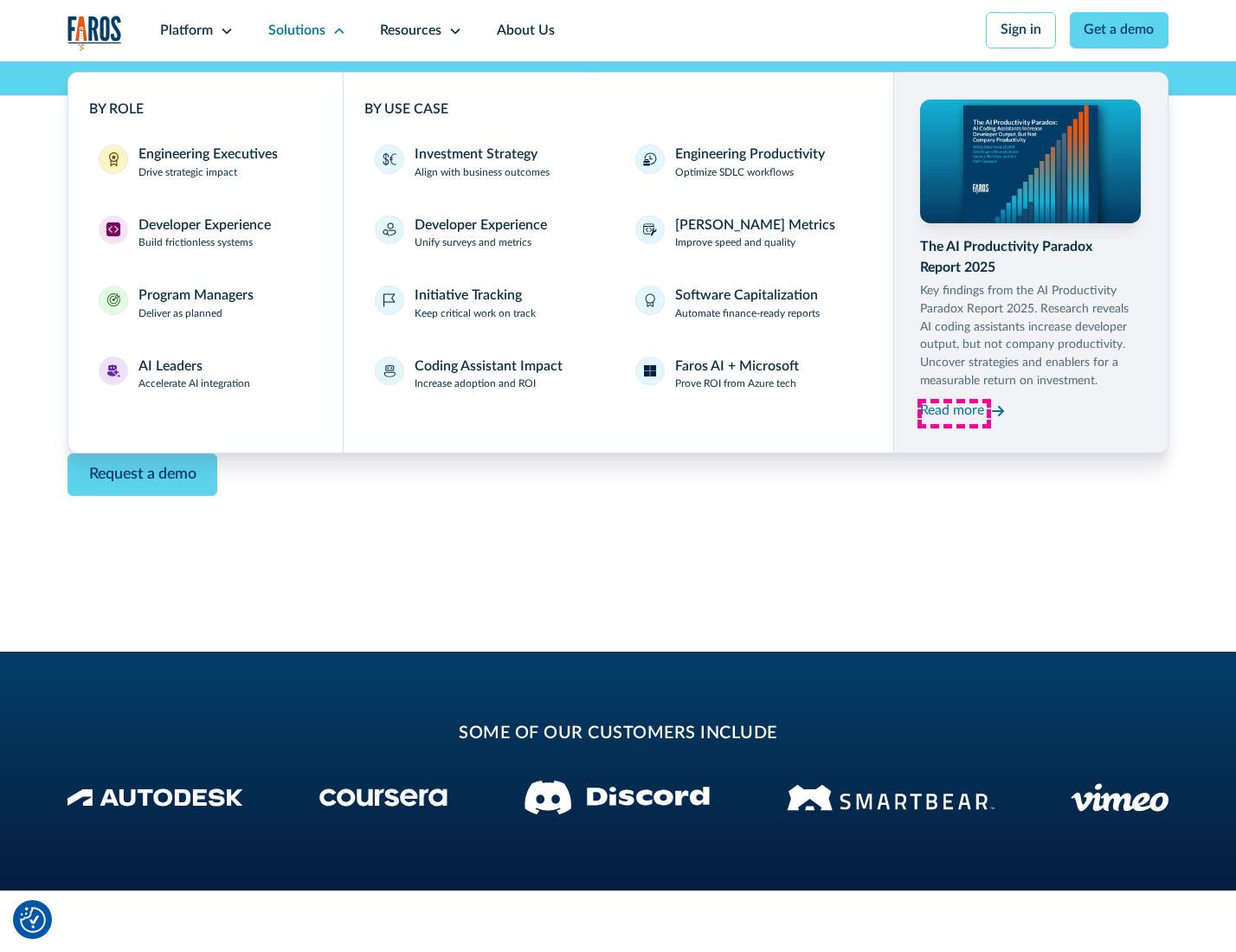
click at [954, 414] on div "Read more" at bounding box center [952, 411] width 64 height 21
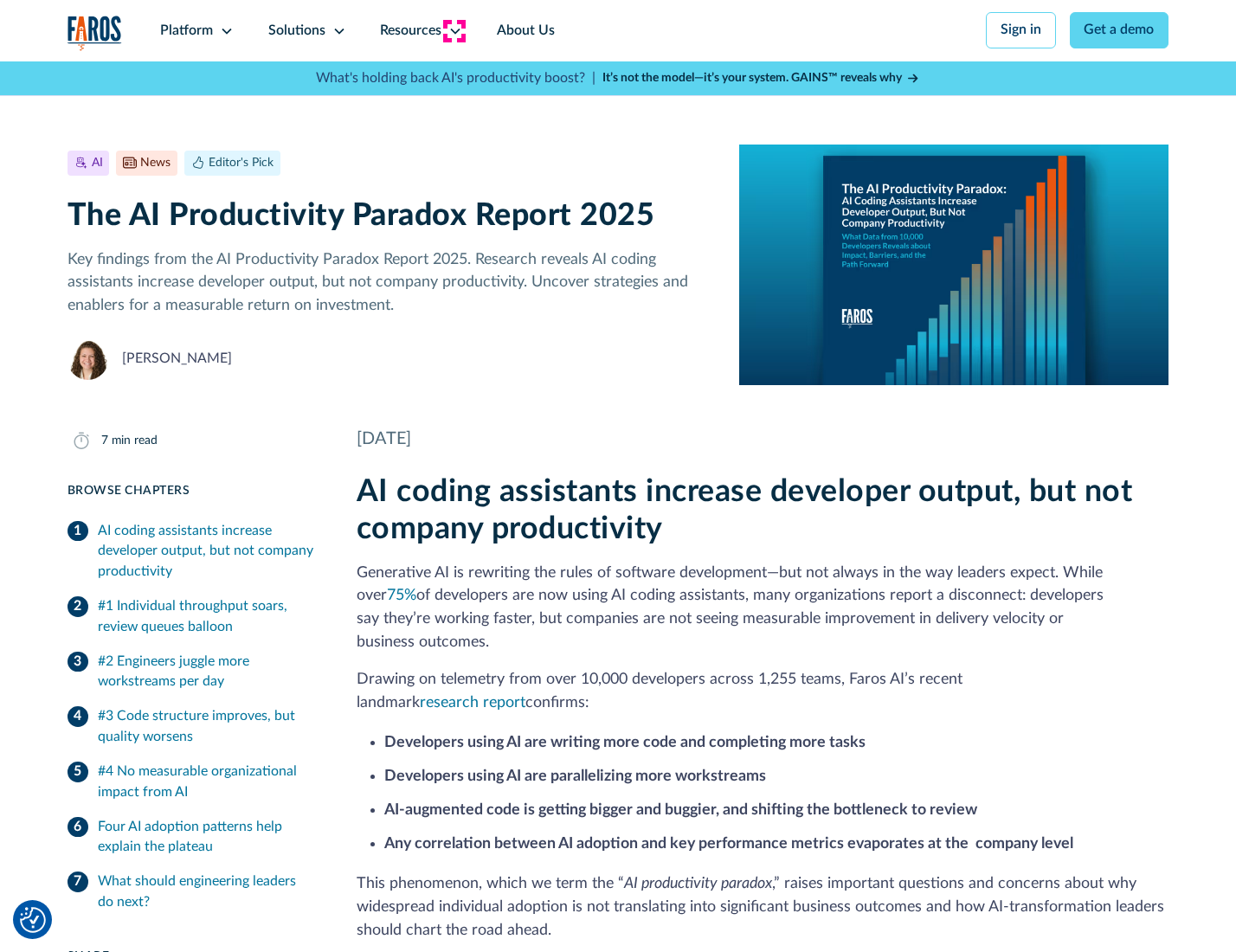
click at [453, 30] on icon at bounding box center [455, 30] width 14 height 14
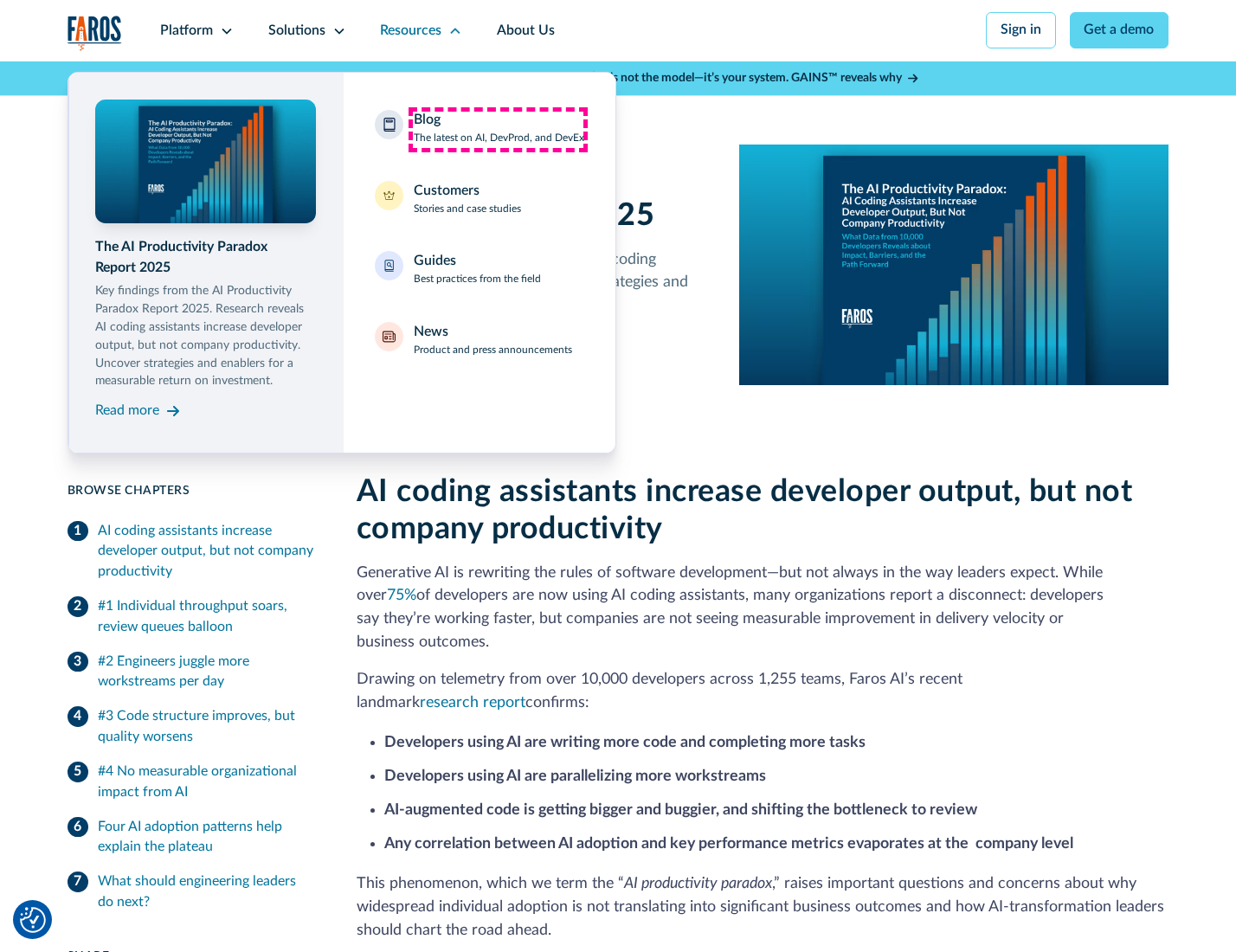
click at [498, 129] on div "Blog The latest on AI, DevProd, and DevEx" at bounding box center [499, 128] width 170 height 37
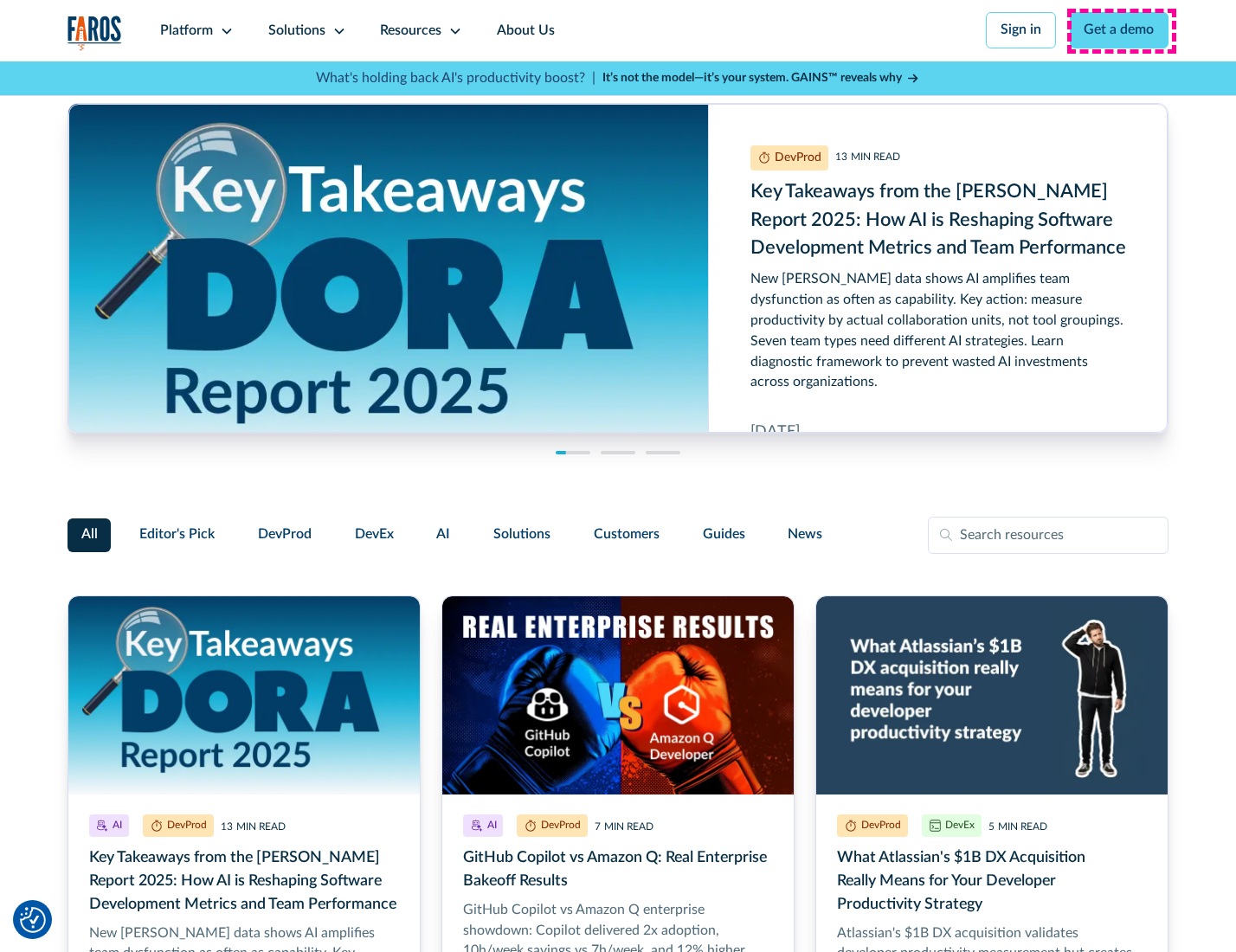
click at [1122, 30] on link "Get a demo" at bounding box center [1120, 30] width 100 height 37
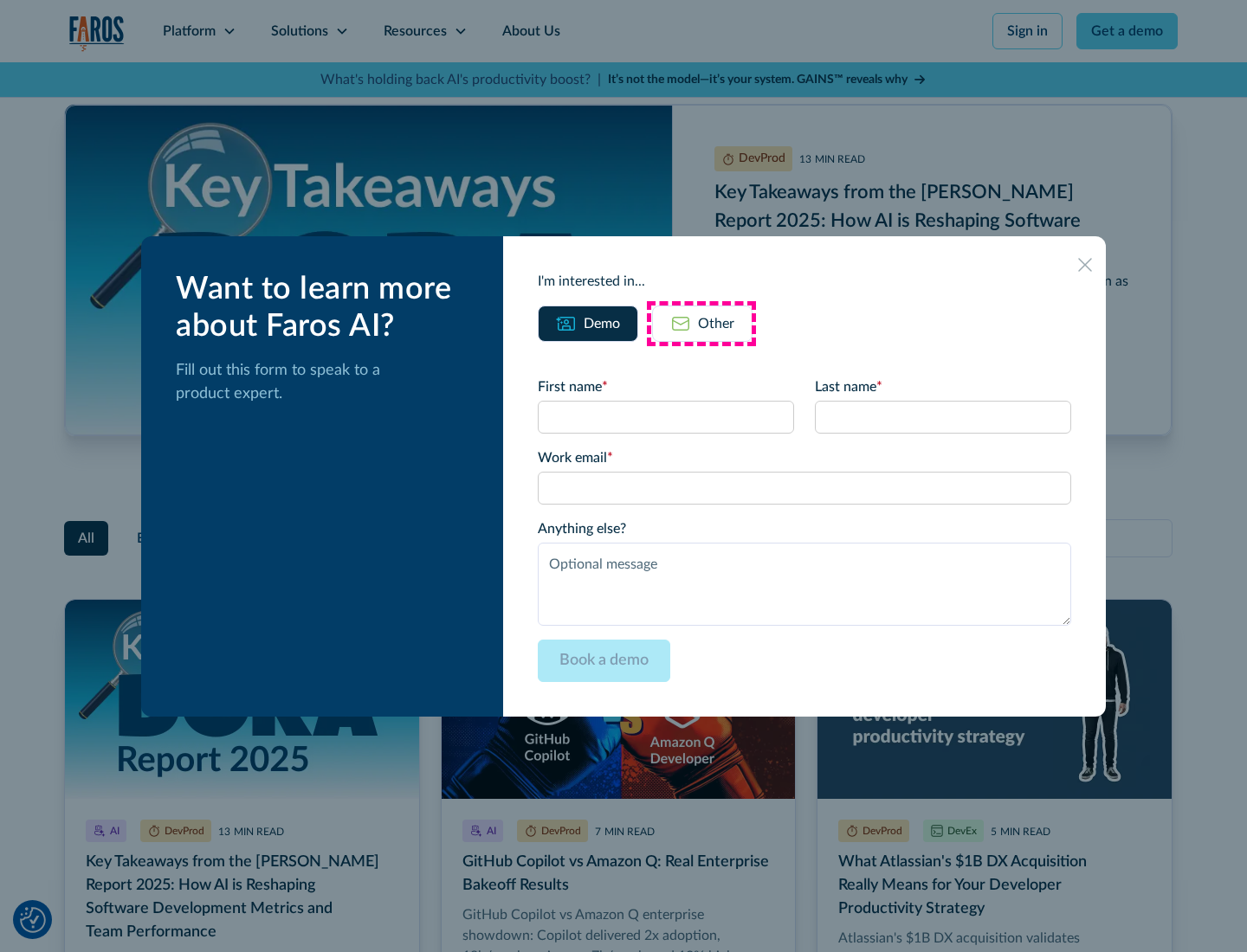
click at [701, 323] on div "Other" at bounding box center [716, 323] width 37 height 21
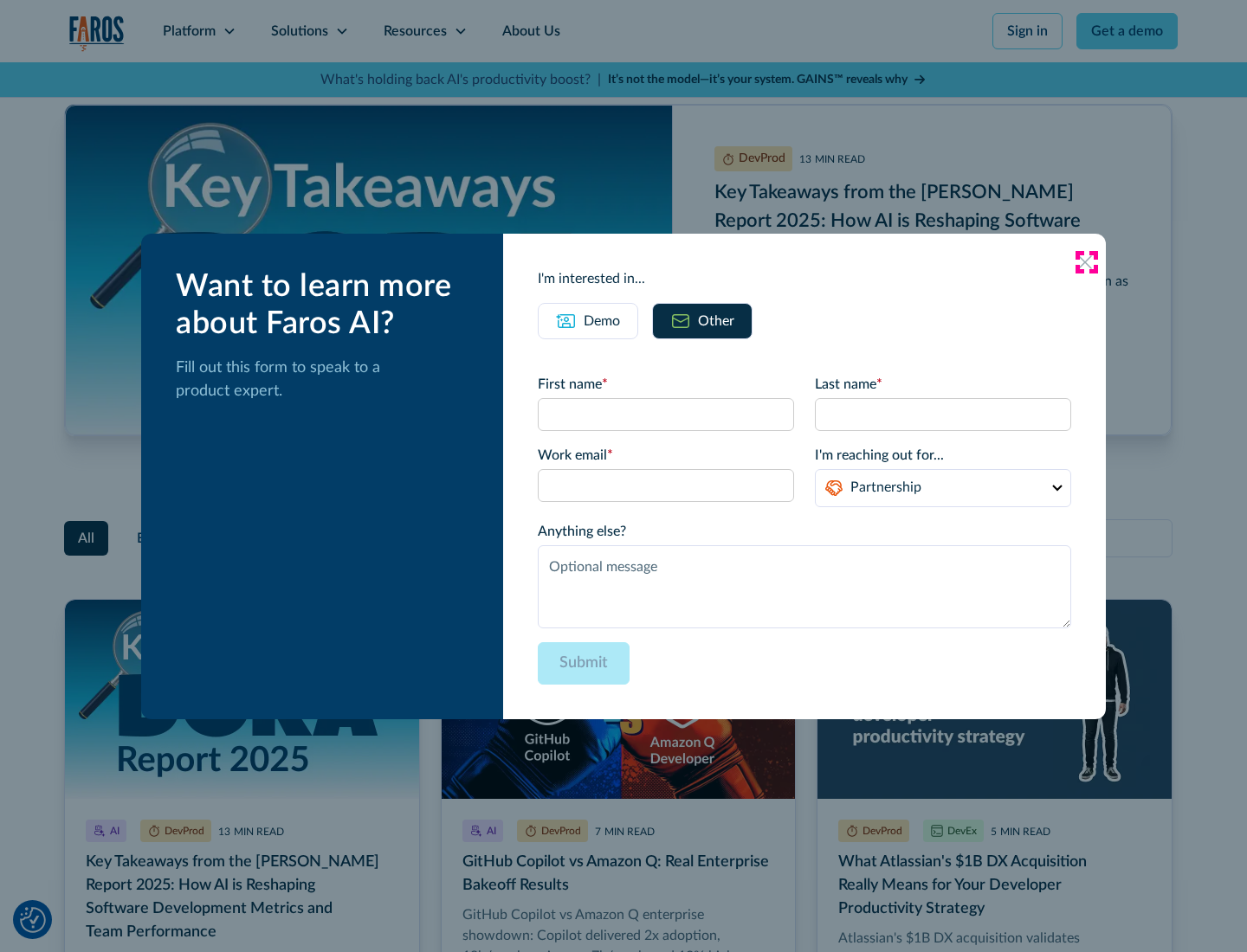
click at [1086, 262] on icon at bounding box center [1084, 262] width 14 height 14
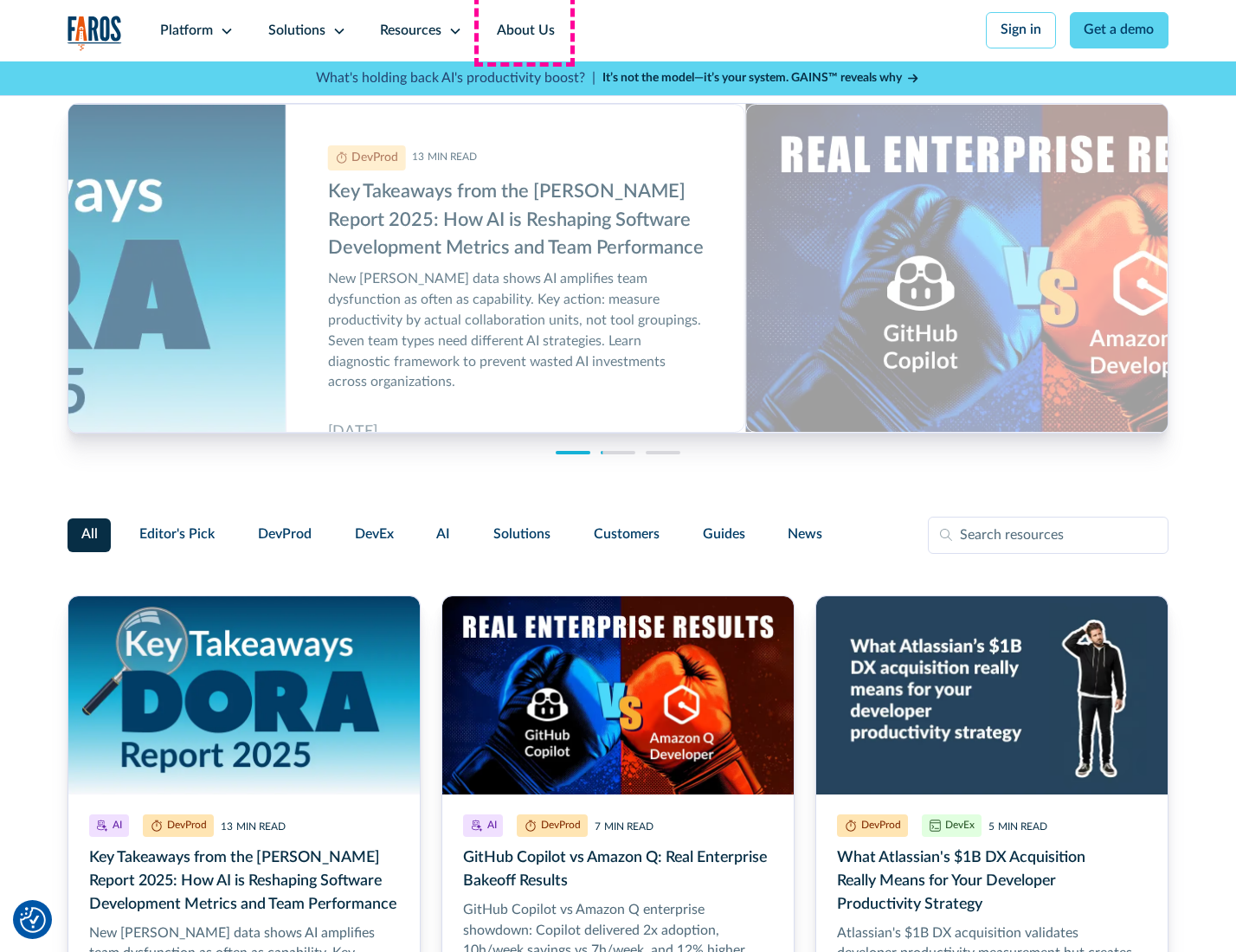
click at [524, 30] on link "About Us" at bounding box center [526, 30] width 92 height 61
